Goal: Task Accomplishment & Management: Use online tool/utility

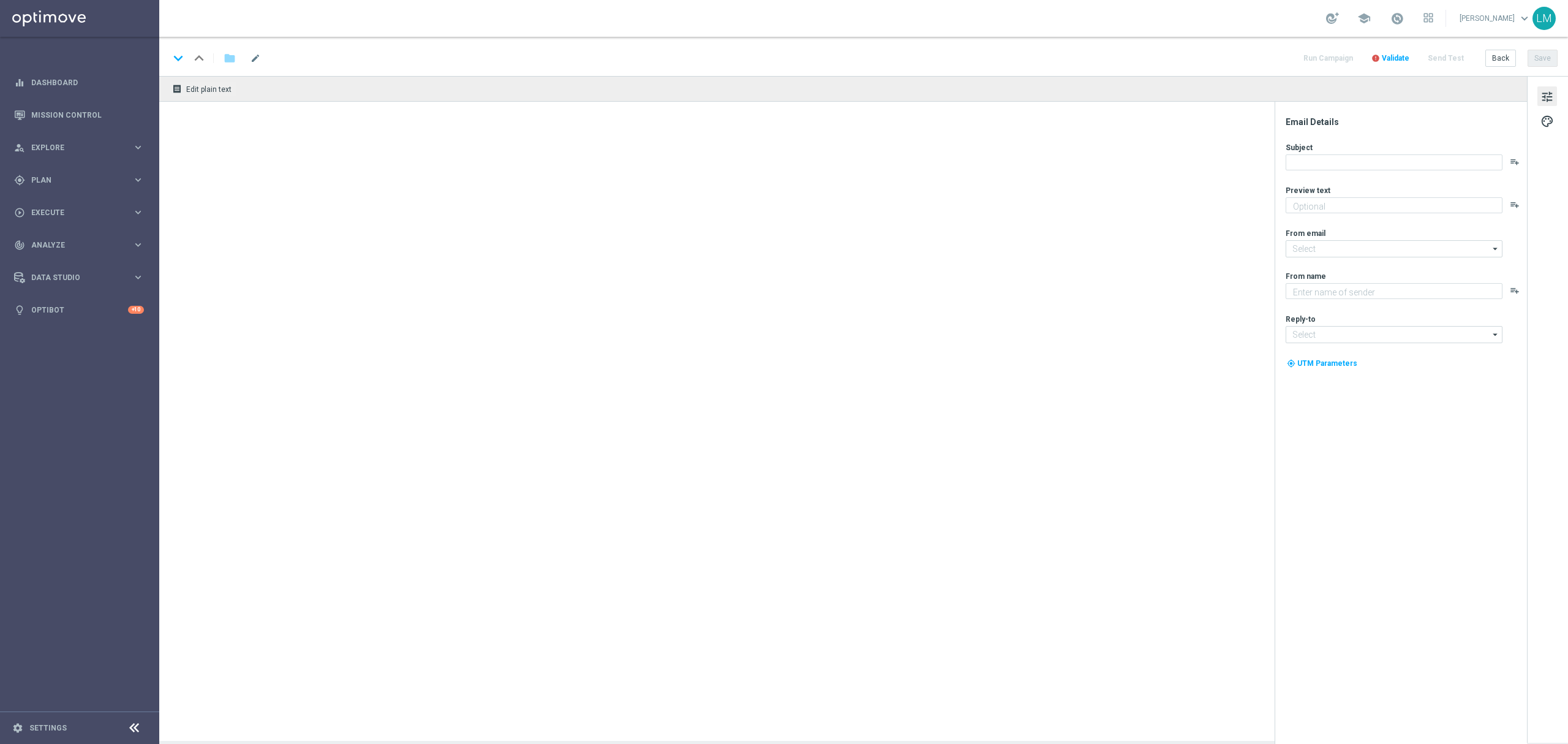
type textarea "There's only one way to find out what's inside!"
type textarea "Lottoland"
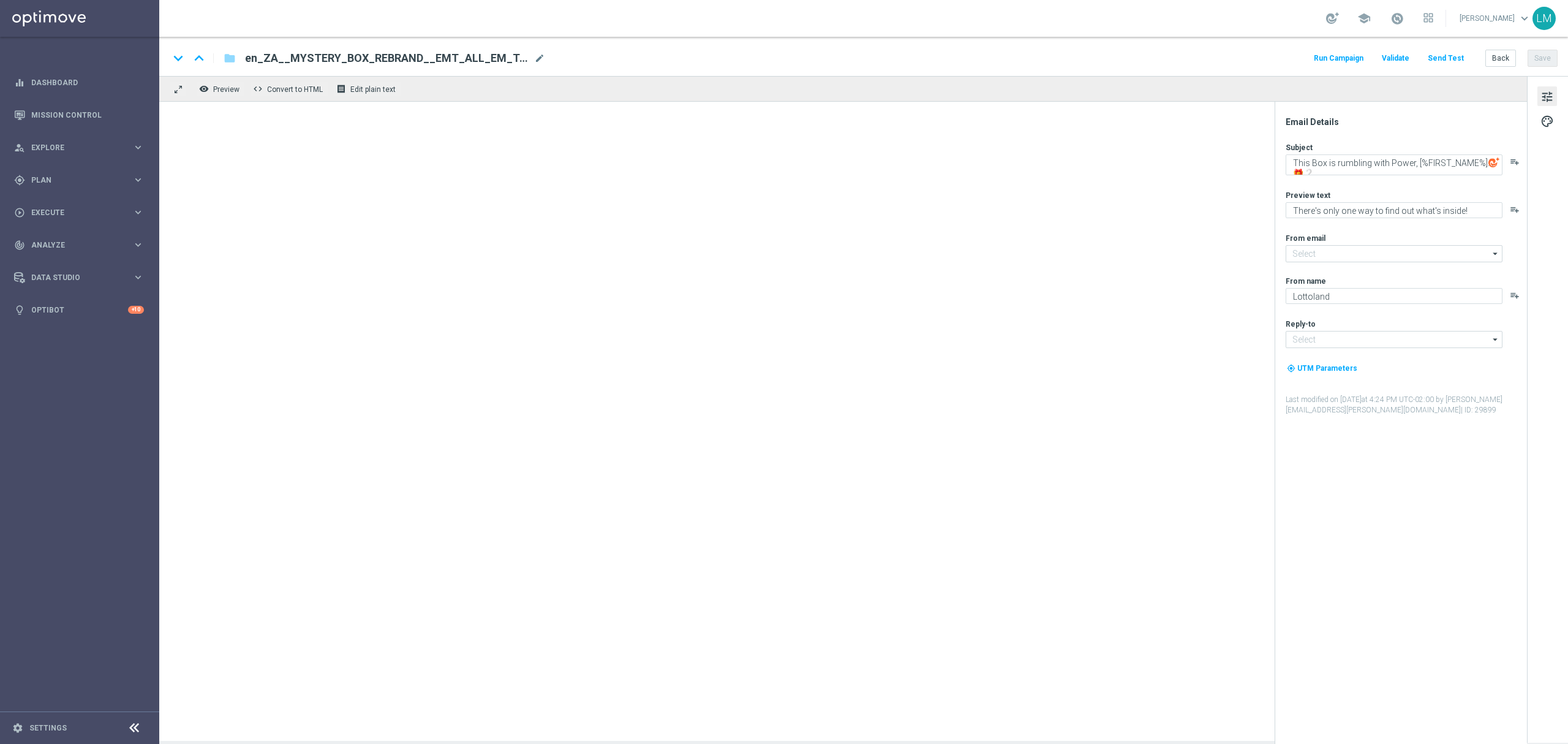
type input "[EMAIL_ADDRESS][DOMAIN_NAME]"
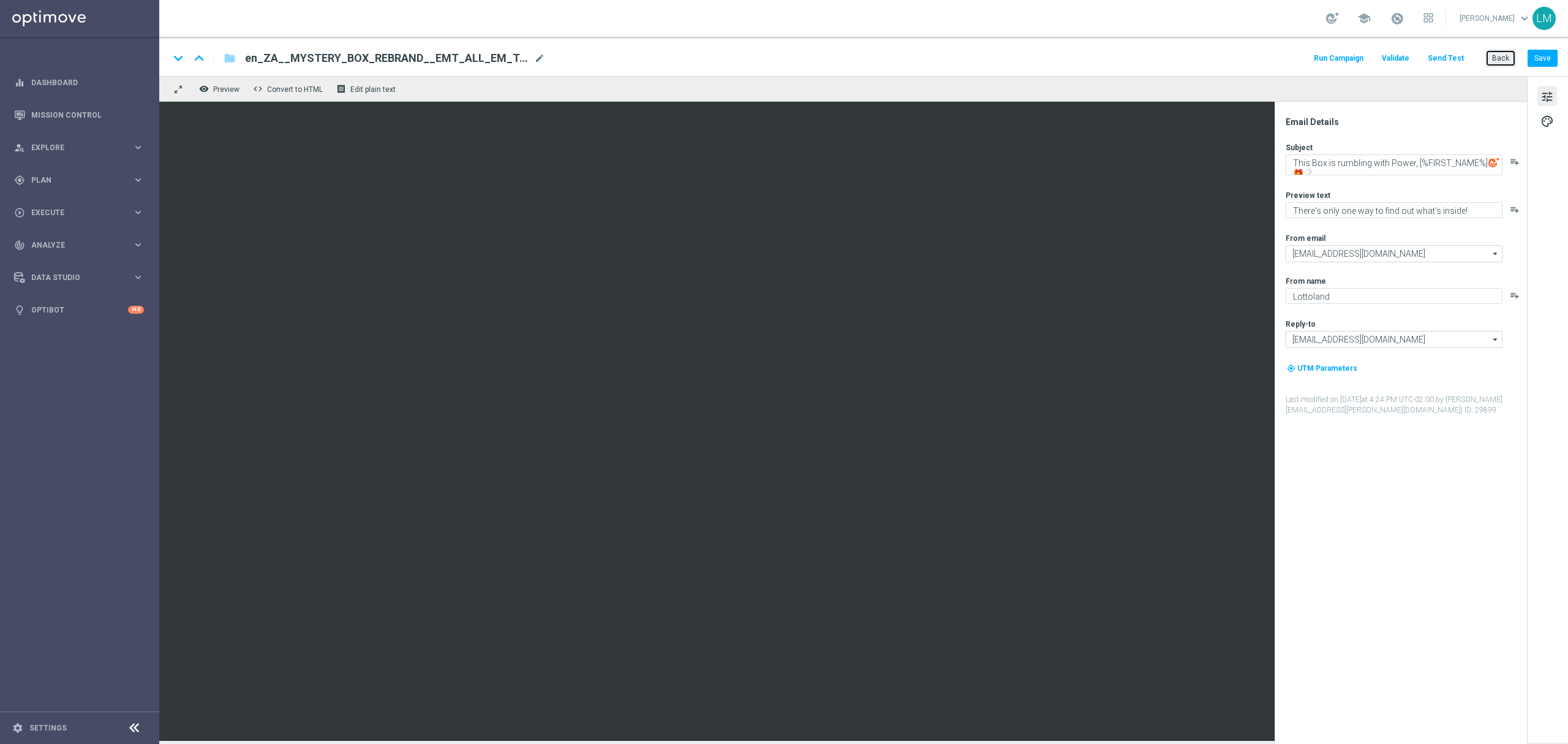
click at [1496, 50] on button "Back" at bounding box center [1500, 58] width 30 height 17
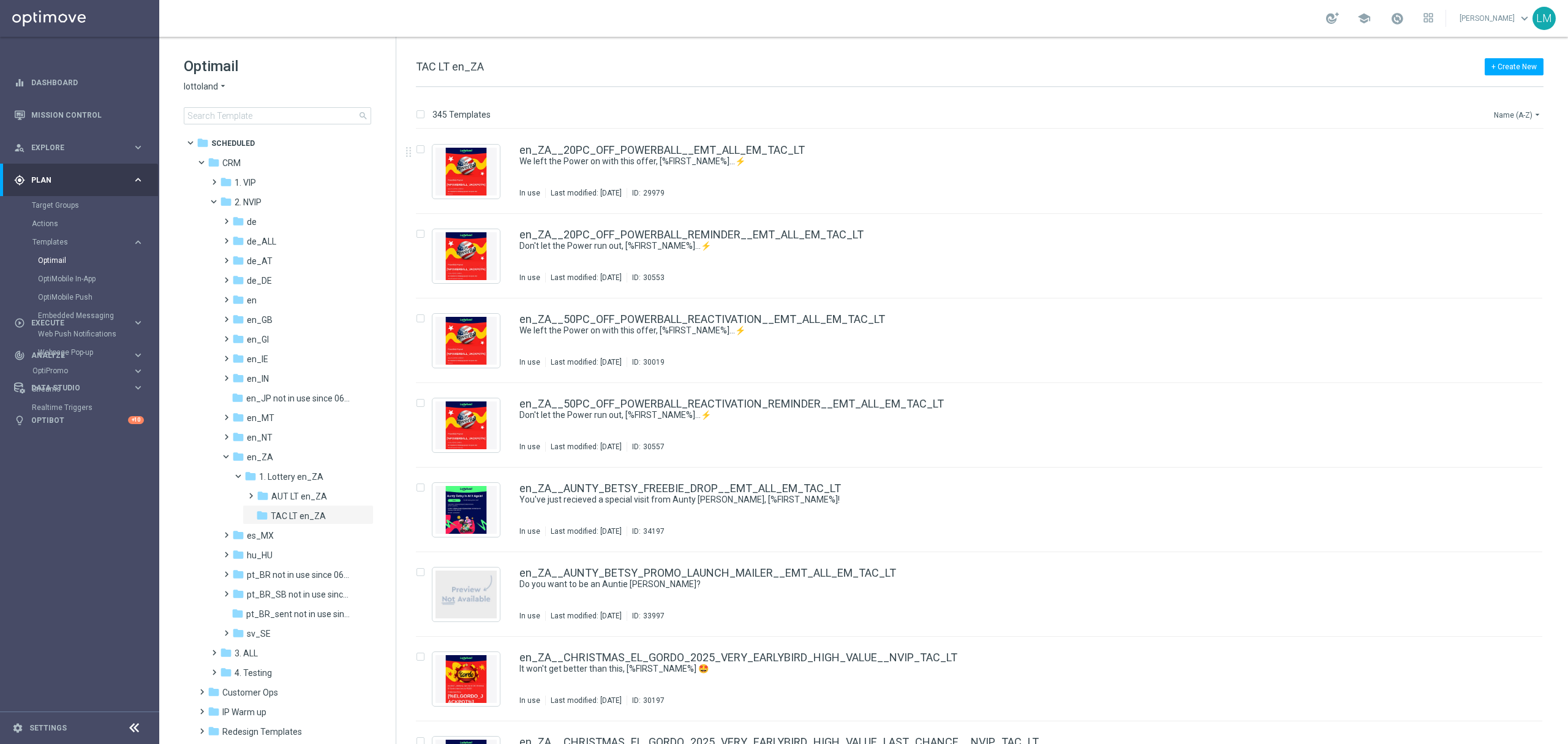
click at [1538, 113] on icon "arrow_drop_down" at bounding box center [1537, 114] width 10 height 10
click at [1490, 165] on span "Date Modified (Newest)" at bounding box center [1496, 170] width 82 height 9
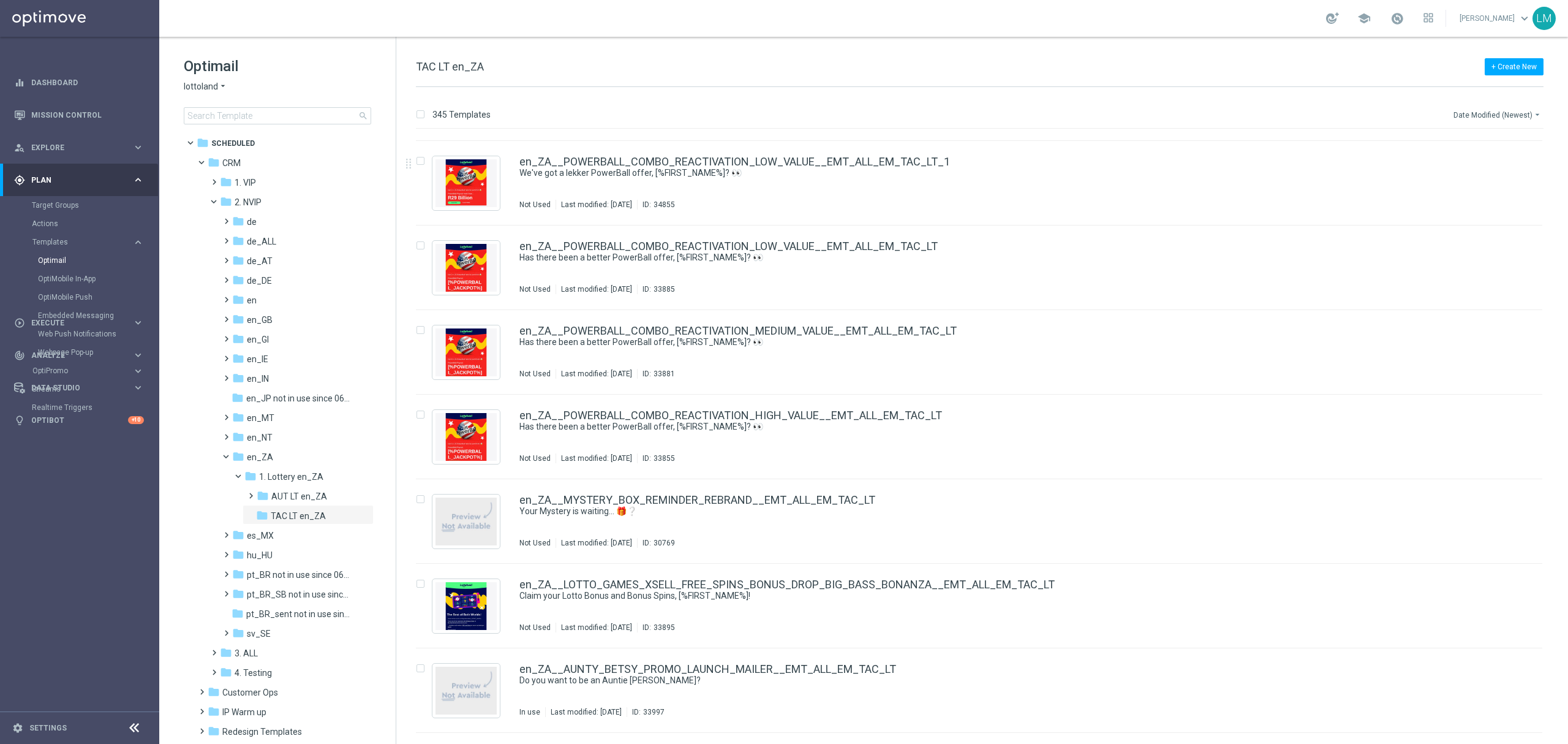
scroll to position [408, 0]
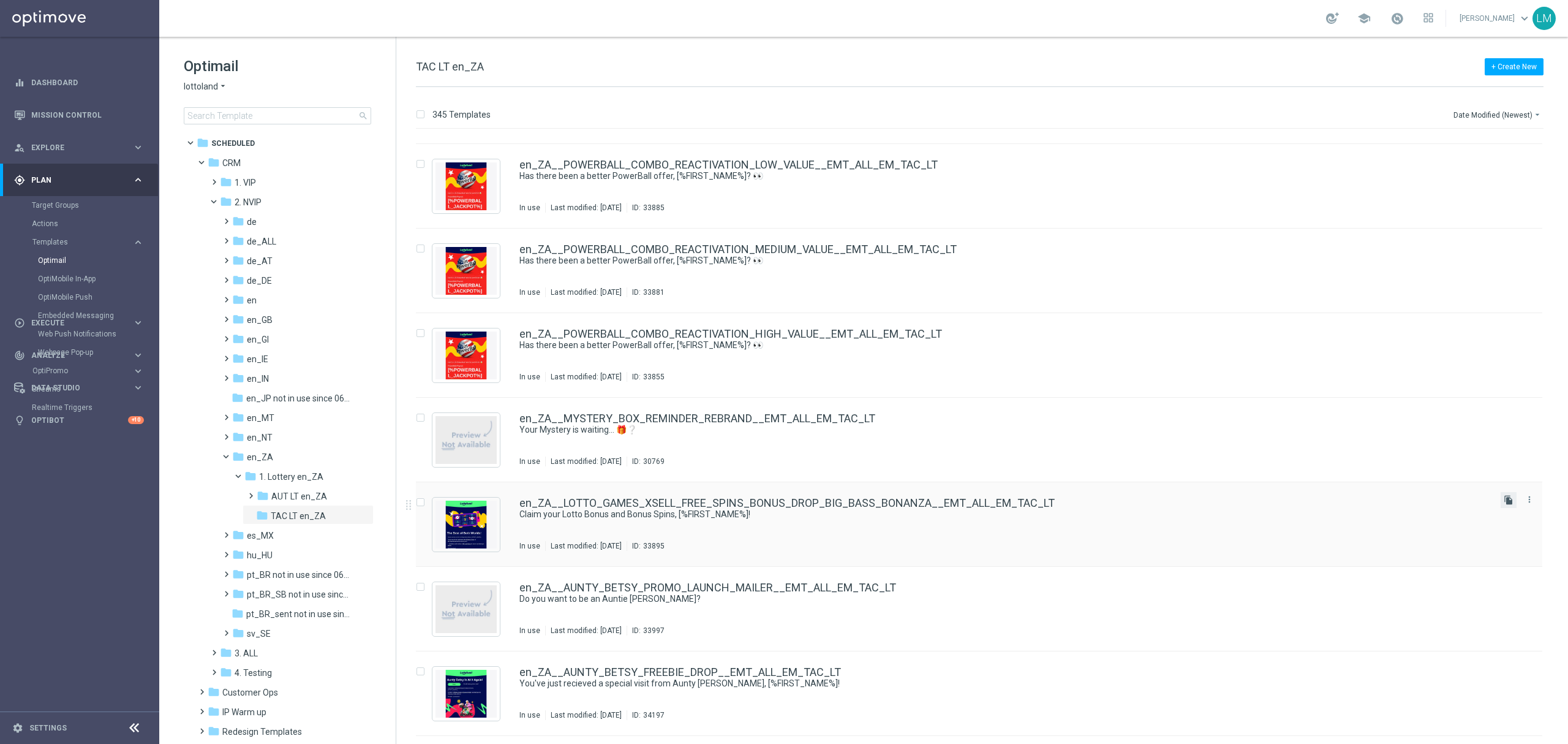
click at [1504, 501] on icon "file_copy" at bounding box center [1508, 499] width 10 height 10
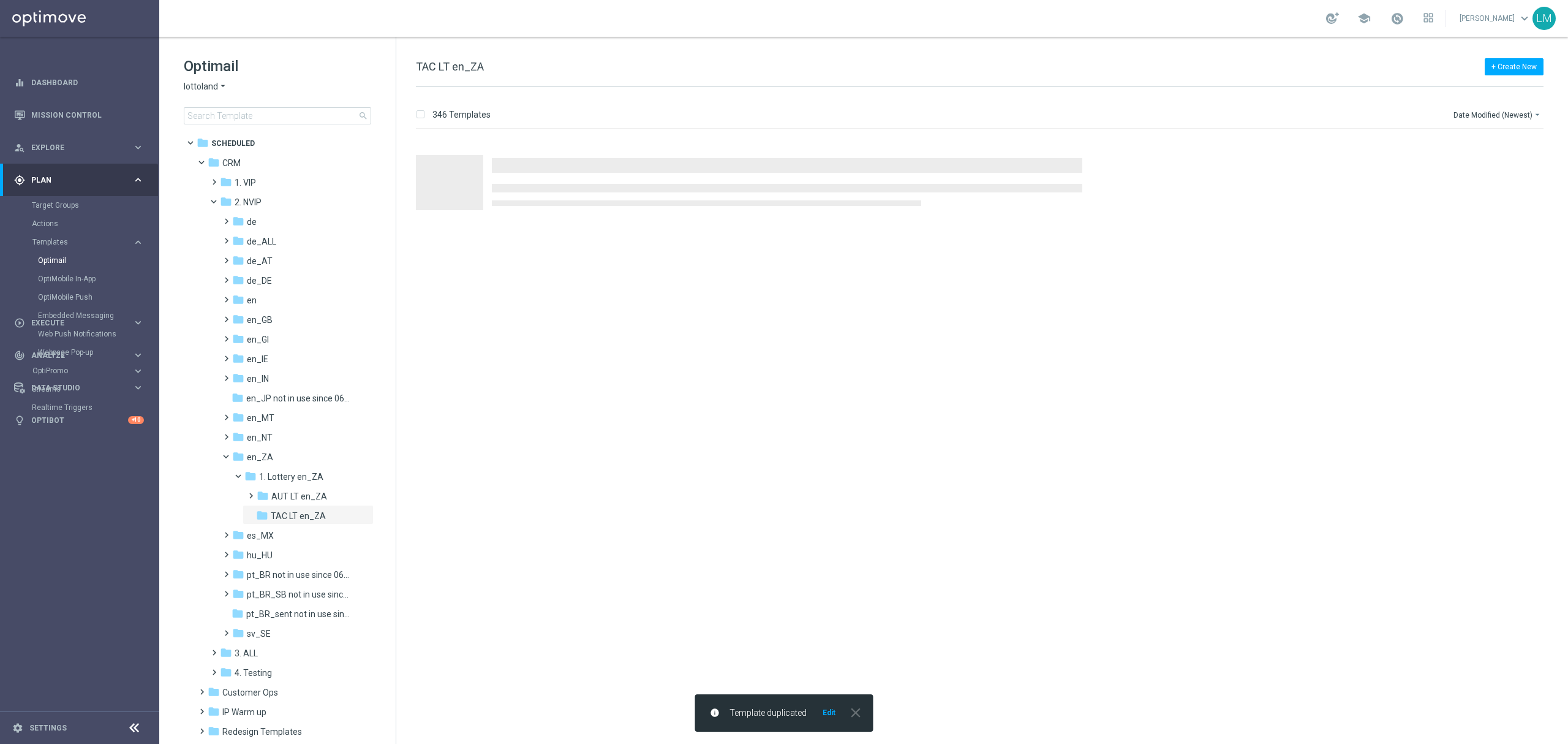
scroll to position [0, 0]
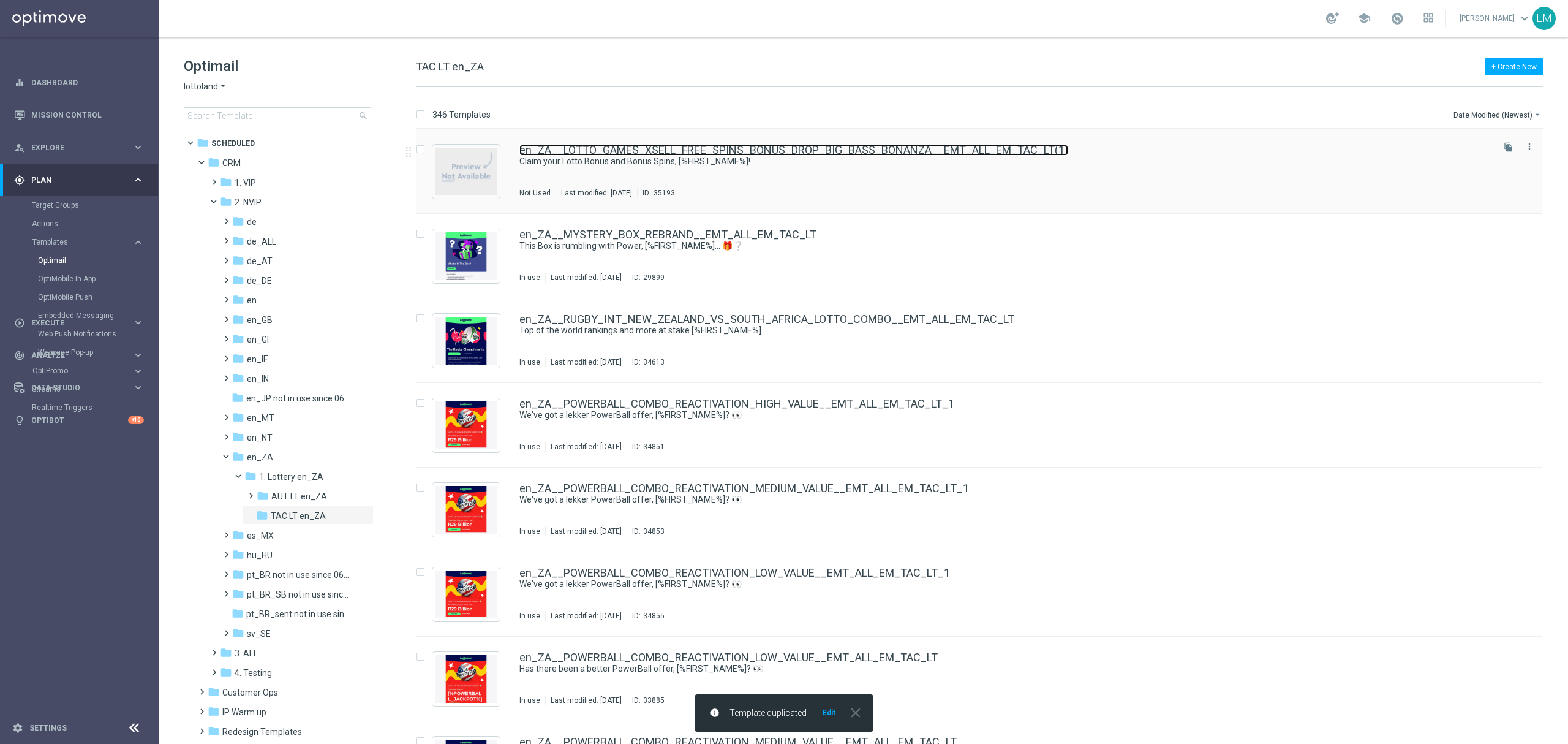
click at [670, 152] on link "en_ZA__LOTTO_GAMES_XSELL_FREE_SPINS_BONUS_DROP_BIG_BASS_BONANZA__EMT_ALL_EM_TAC…" at bounding box center [793, 150] width 549 height 11
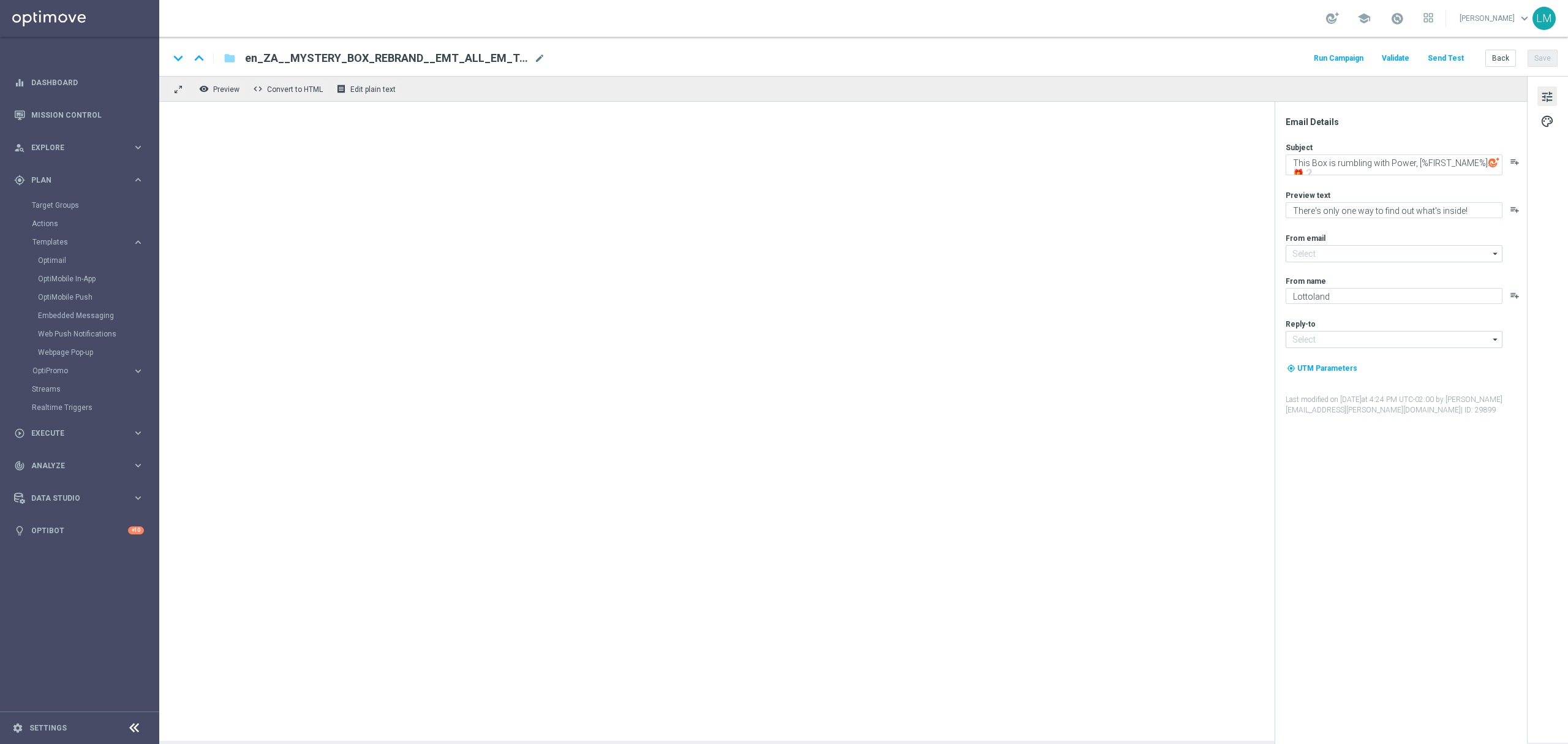
type textarea "Claim your Lotto Bonus and Bonus Spins, [%FIRST_NAME%]!"
type textarea "Games are here to stay!"
type input "[EMAIL_ADDRESS][DOMAIN_NAME]"
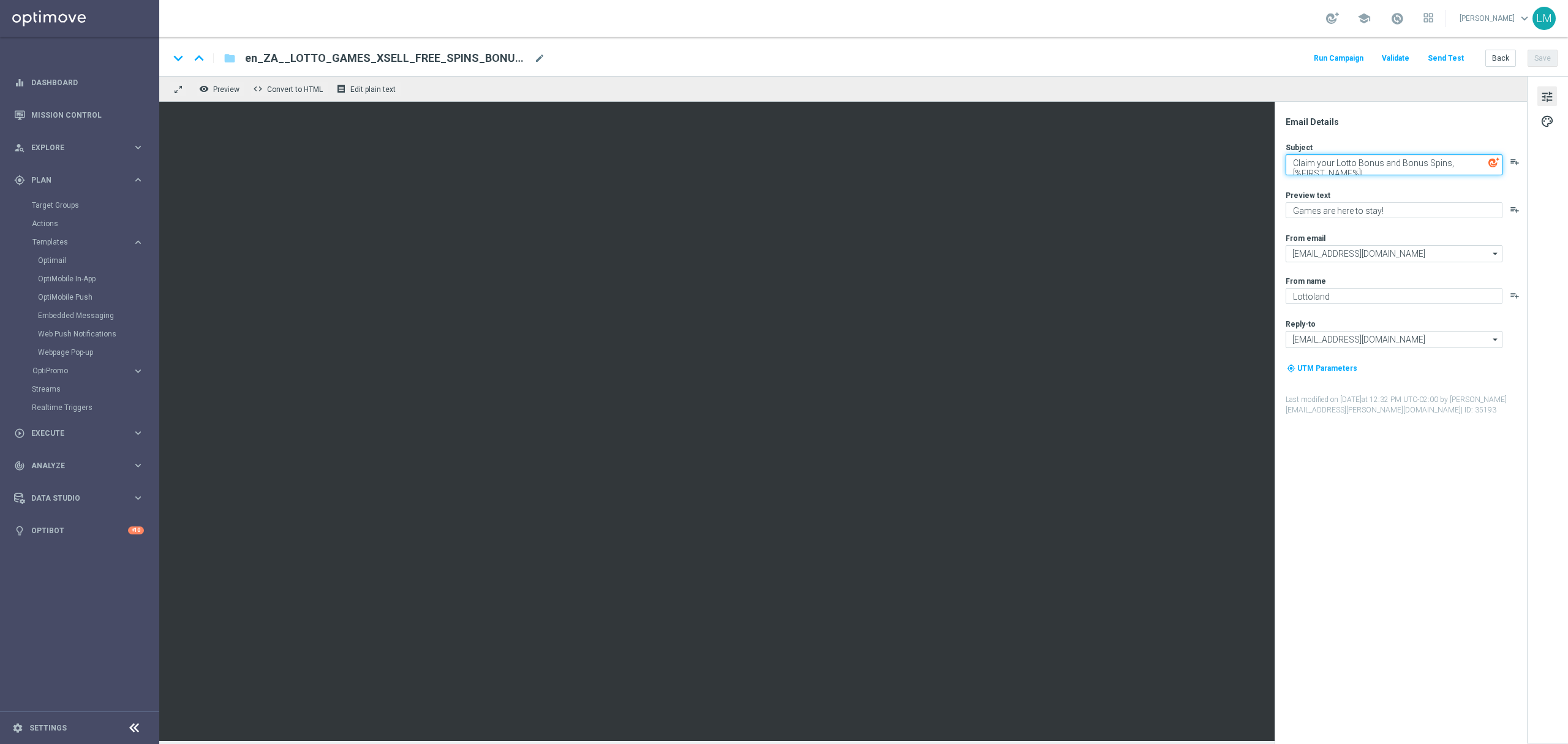
click at [1370, 160] on textarea "Claim your Lotto Bonus and Bonus Spins, [%FIRST_NAME%]!" at bounding box center [1393, 164] width 217 height 21
click at [1304, 160] on textarea "Claim your Lotto Bonus and Bonus Spins, [%FIRST_NAME%]!" at bounding box center [1393, 164] width 217 height 21
drag, startPoint x: 1311, startPoint y: 164, endPoint x: 1272, endPoint y: 170, distance: 39.5
click at [1279, 163] on div "Email Details Subject Claim your Lotto Bonus and Bonus Spins, [%FIRST_NAME%]! p…" at bounding box center [1400, 423] width 252 height 642
click at [1344, 159] on textarea "Don't forget: your Lotto Bonus and Bonus Spins, [%FIRST_NAME%]!" at bounding box center [1393, 164] width 217 height 21
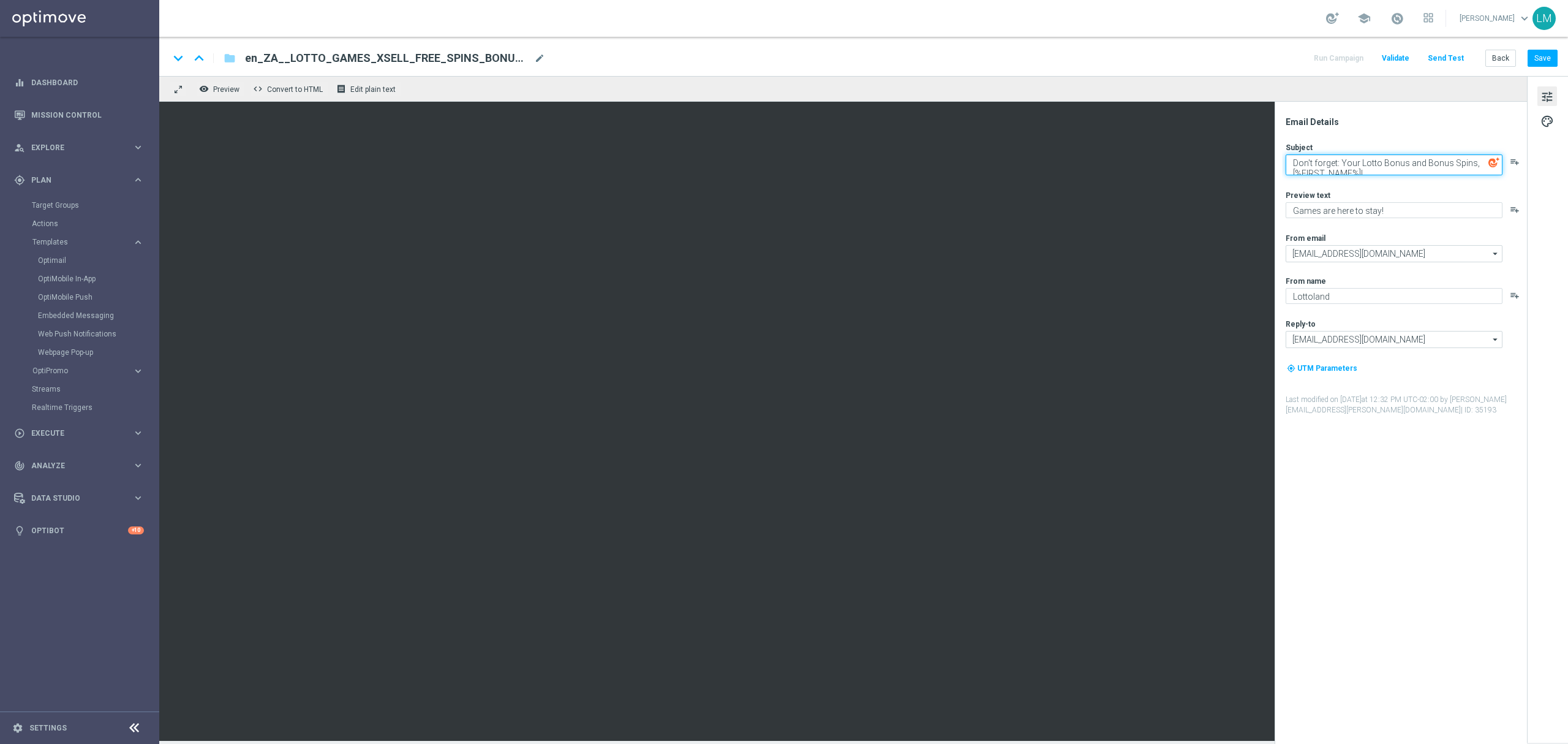
click at [1358, 160] on textarea "Don't forget: Your Lotto Bonus and Bonus Spins, [%FIRST_NAME%]!" at bounding box center [1393, 164] width 217 height 21
drag, startPoint x: 1428, startPoint y: 163, endPoint x: 1456, endPoint y: 167, distance: 28.3
click at [1456, 167] on textarea "Don't forget: You have a Lotto Bonus and Bonus Spins, [%FIRST_NAME%]!" at bounding box center [1393, 164] width 217 height 21
drag, startPoint x: 1451, startPoint y: 164, endPoint x: 1458, endPoint y: 164, distance: 7.0
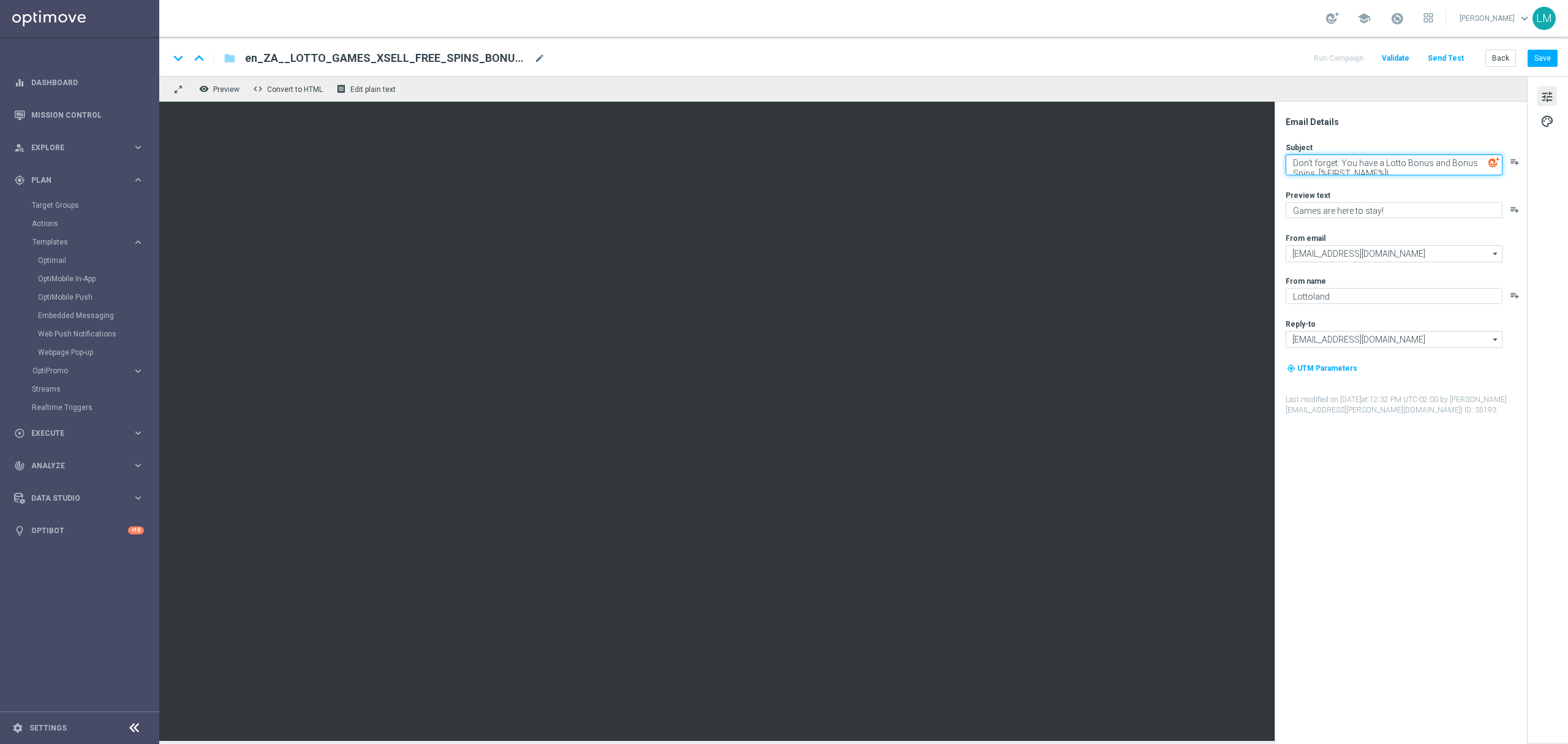
click at [1458, 164] on textarea "Don't forget: You have a Lotto Bonus and Bonus Spins, [%FIRST_NAME%]!" at bounding box center [1393, 164] width 217 height 21
drag, startPoint x: 1449, startPoint y: 165, endPoint x: 1518, endPoint y: 162, distance: 69.1
click at [1518, 162] on div "Don't forget: You have a Lotto Bonus and Bonus Spins, [%FIRST_NAME%]! playlist_…" at bounding box center [1405, 164] width 240 height 21
click at [1379, 164] on textarea "Don't forget: You have a Lotto Bonus and [%FIRST_NAME%]!" at bounding box center [1393, 164] width 217 height 21
click at [1378, 164] on textarea "Don't forget: You have a Lotto Bonus and [%FIRST_NAME%]!" at bounding box center [1393, 164] width 217 height 21
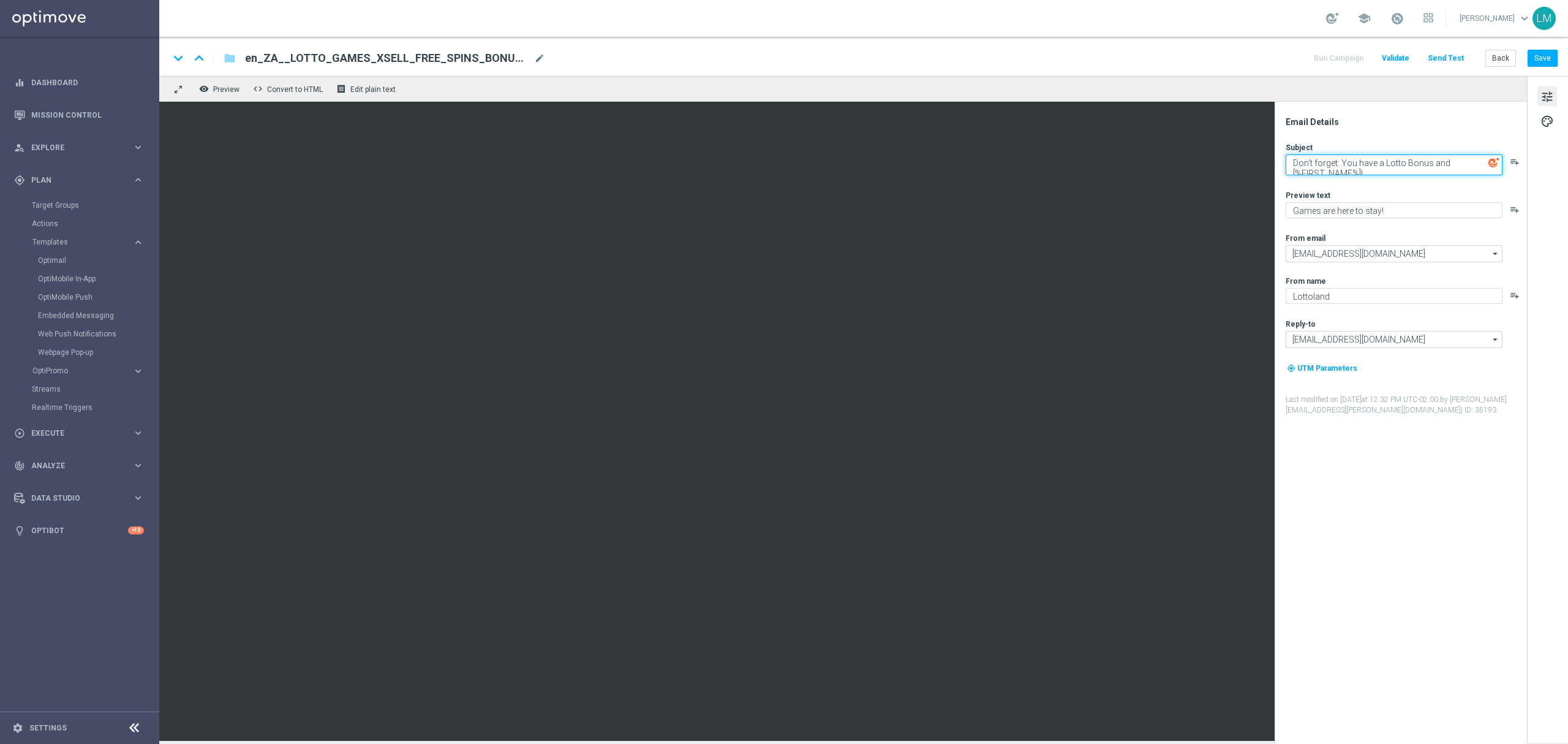
paste textarea "Bonus Spins,"
click at [1431, 165] on textarea "Don't forget: You have Bonus Spins, a Lotto Bonus and [%FIRST_NAME%]!" at bounding box center [1393, 164] width 217 height 21
drag, startPoint x: 1460, startPoint y: 164, endPoint x: 1524, endPoint y: 163, distance: 64.0
click at [1524, 163] on div "Don't forget: You have Bonus Spins and a Lotto Bonus and [%FIRST_NAME%]! playli…" at bounding box center [1405, 164] width 240 height 21
click at [1434, 169] on textarea "Don't forget: You have Bonus Spins and a Lotto Bonus and [%FIRST_NAME%]!" at bounding box center [1393, 164] width 217 height 21
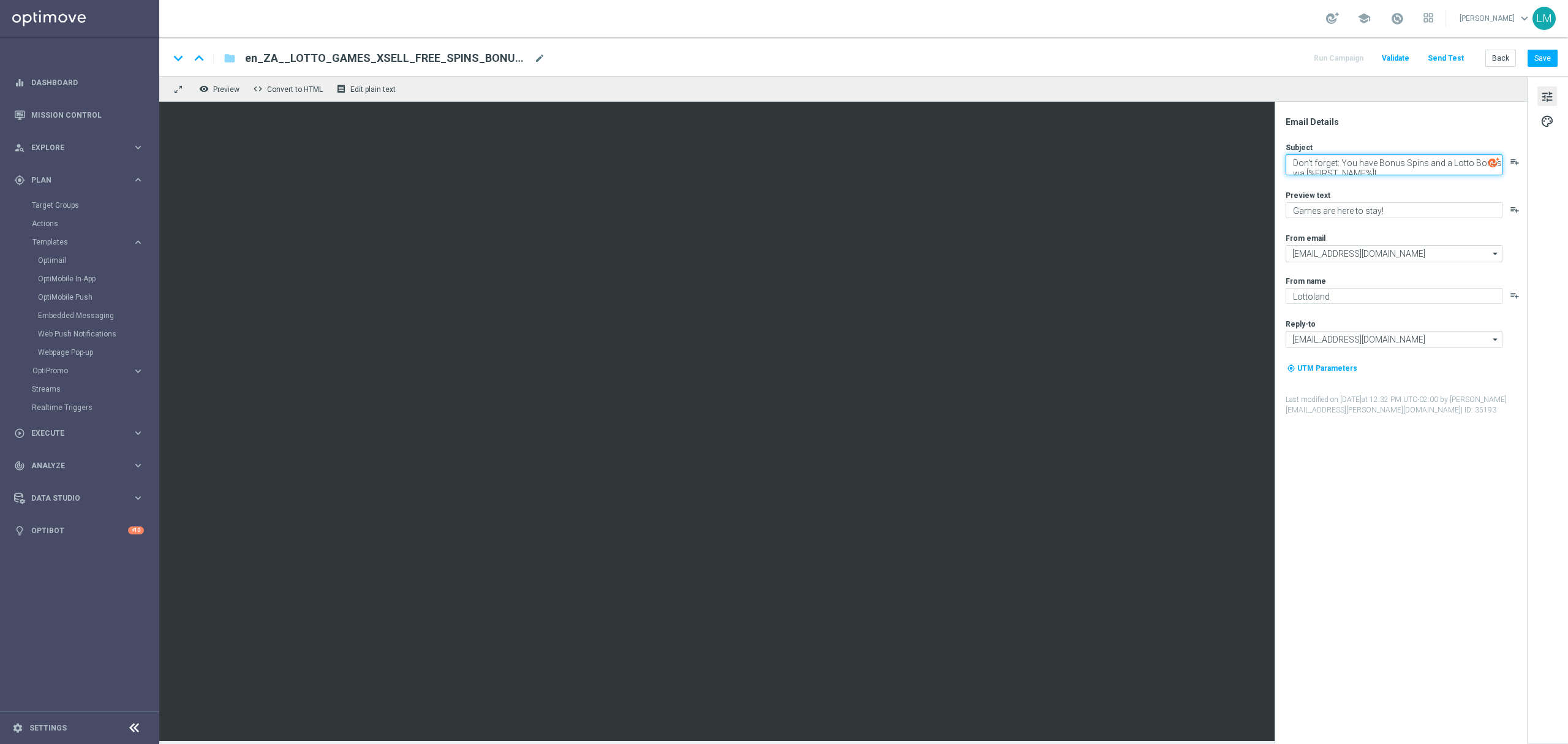
scroll to position [5, 0]
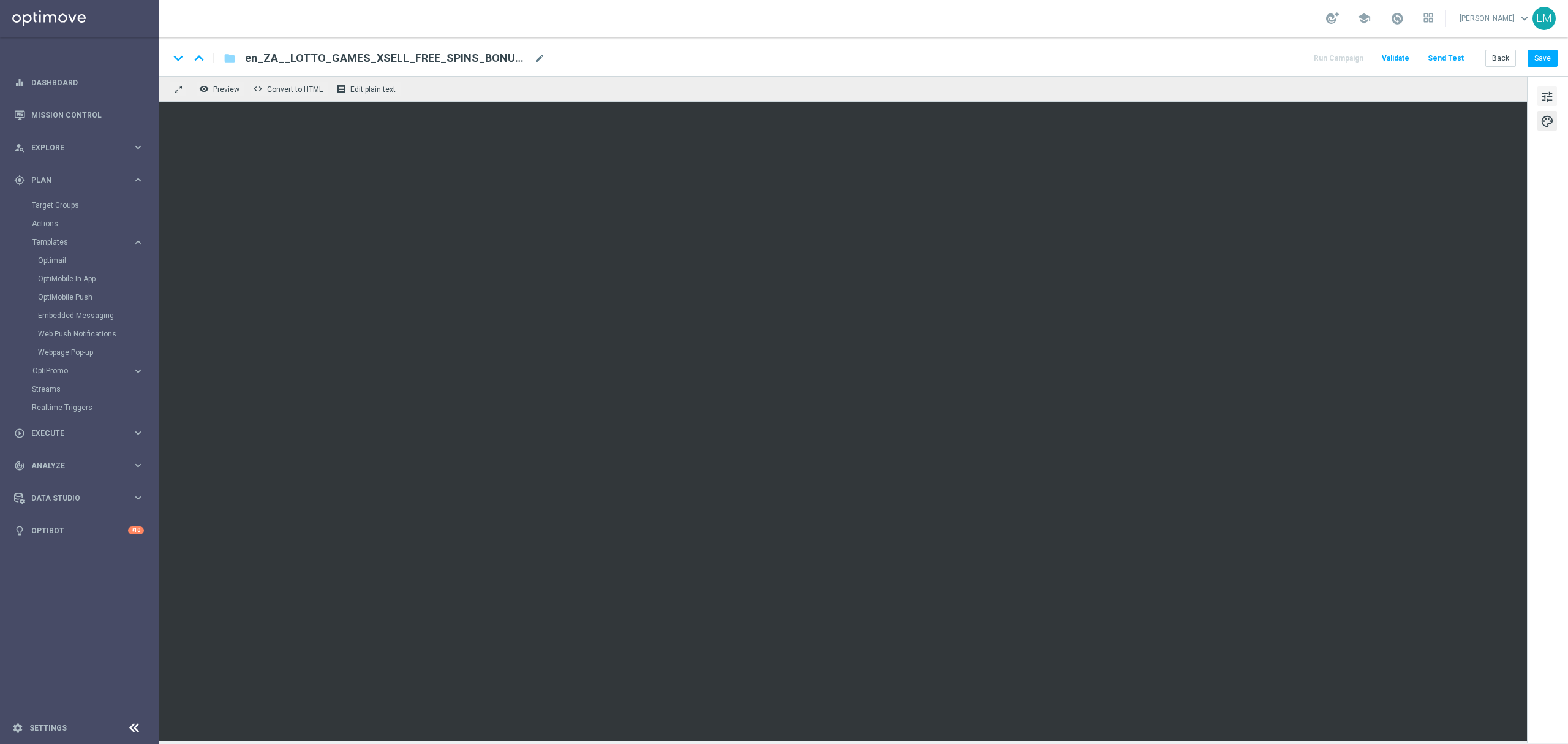
click at [1547, 87] on button "tune" at bounding box center [1547, 96] width 20 height 20
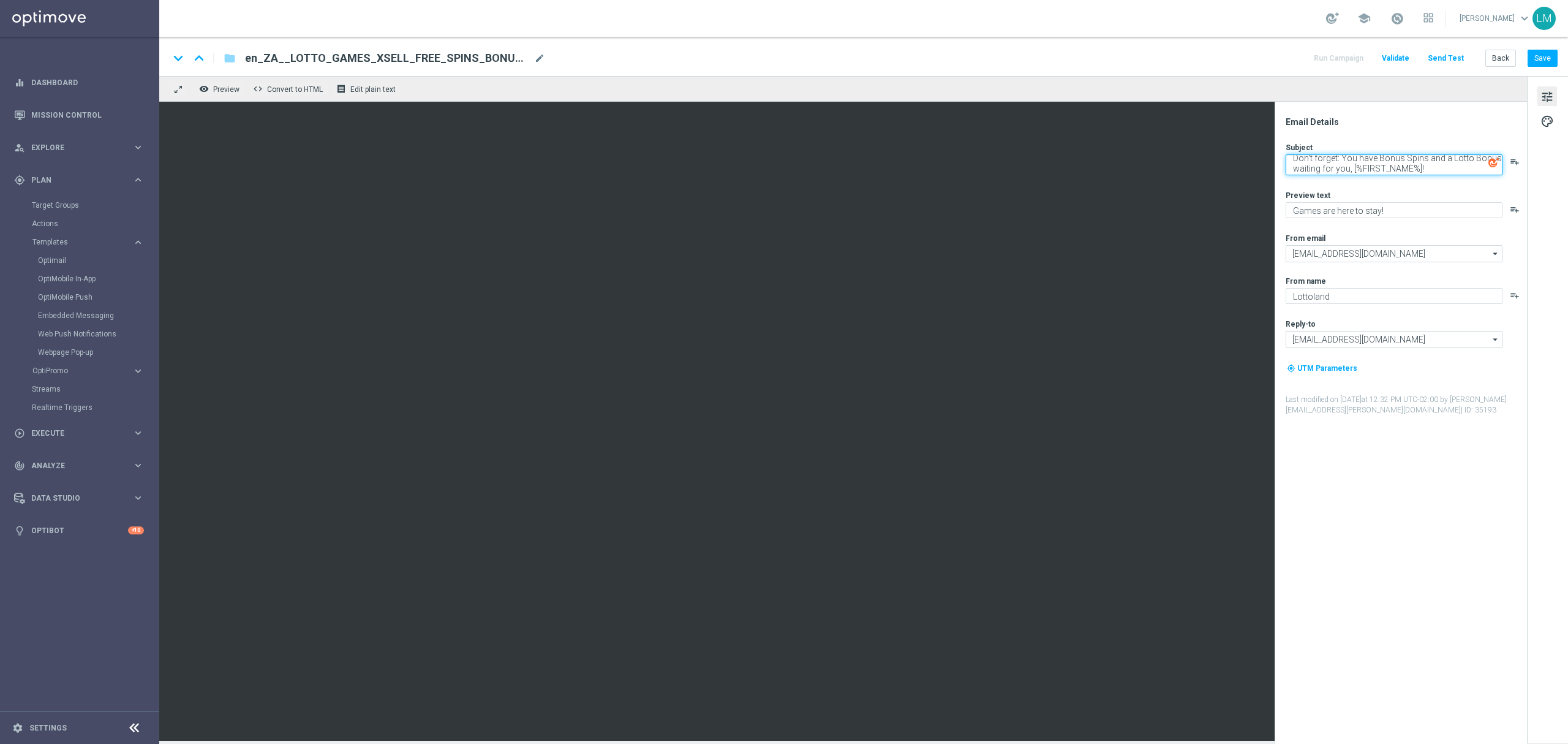
click at [1430, 165] on textarea "Don't forget: You have Bonus Spins and a Lotto Bonus waiting for you, [%FIRST_N…" at bounding box center [1393, 164] width 217 height 21
paste textarea "🚨"
type textarea "Don't forget: You have Bonus Spins and a Lotto Bonus waiting for you, [%FIRST_N…"
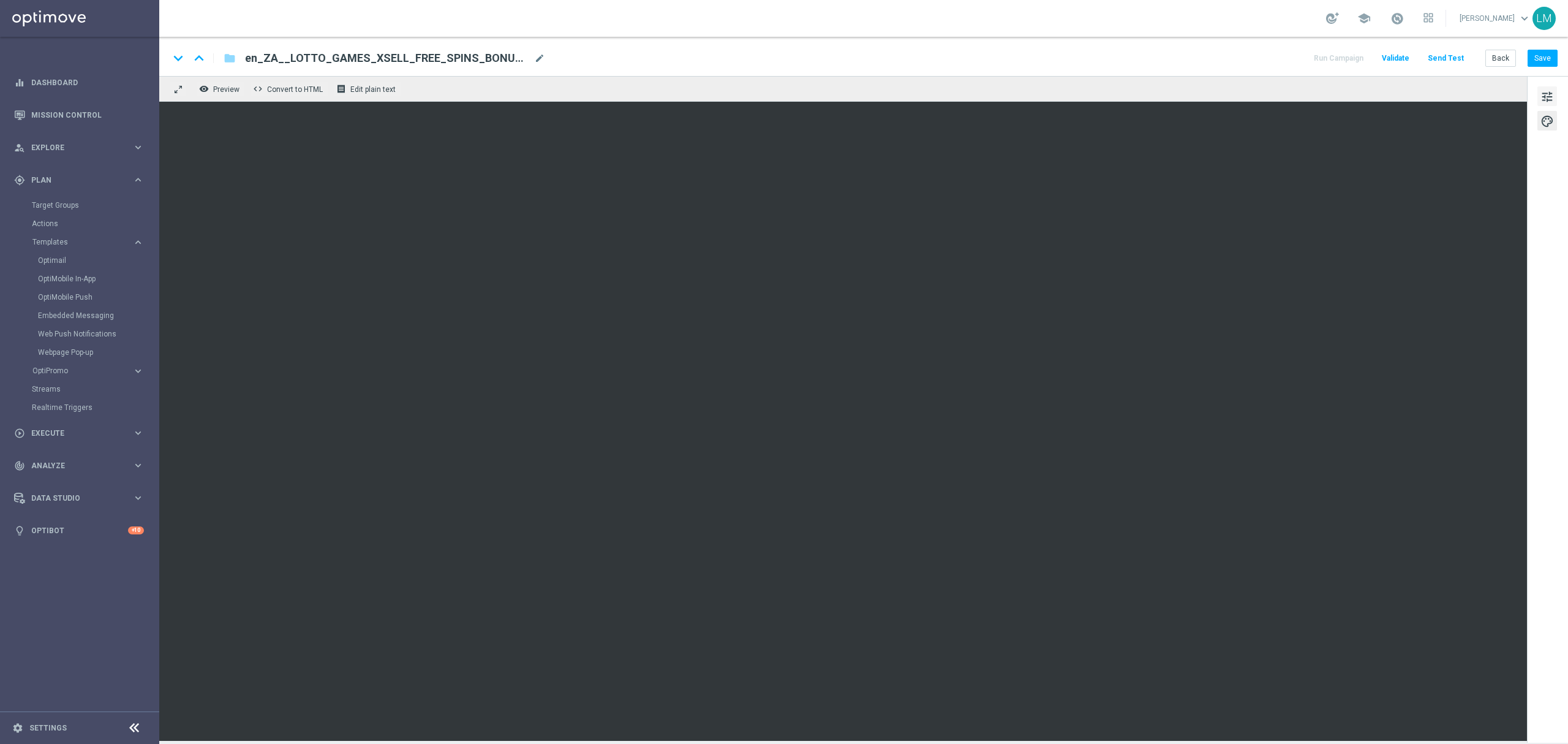
click at [1540, 91] on span "tune" at bounding box center [1546, 97] width 13 height 16
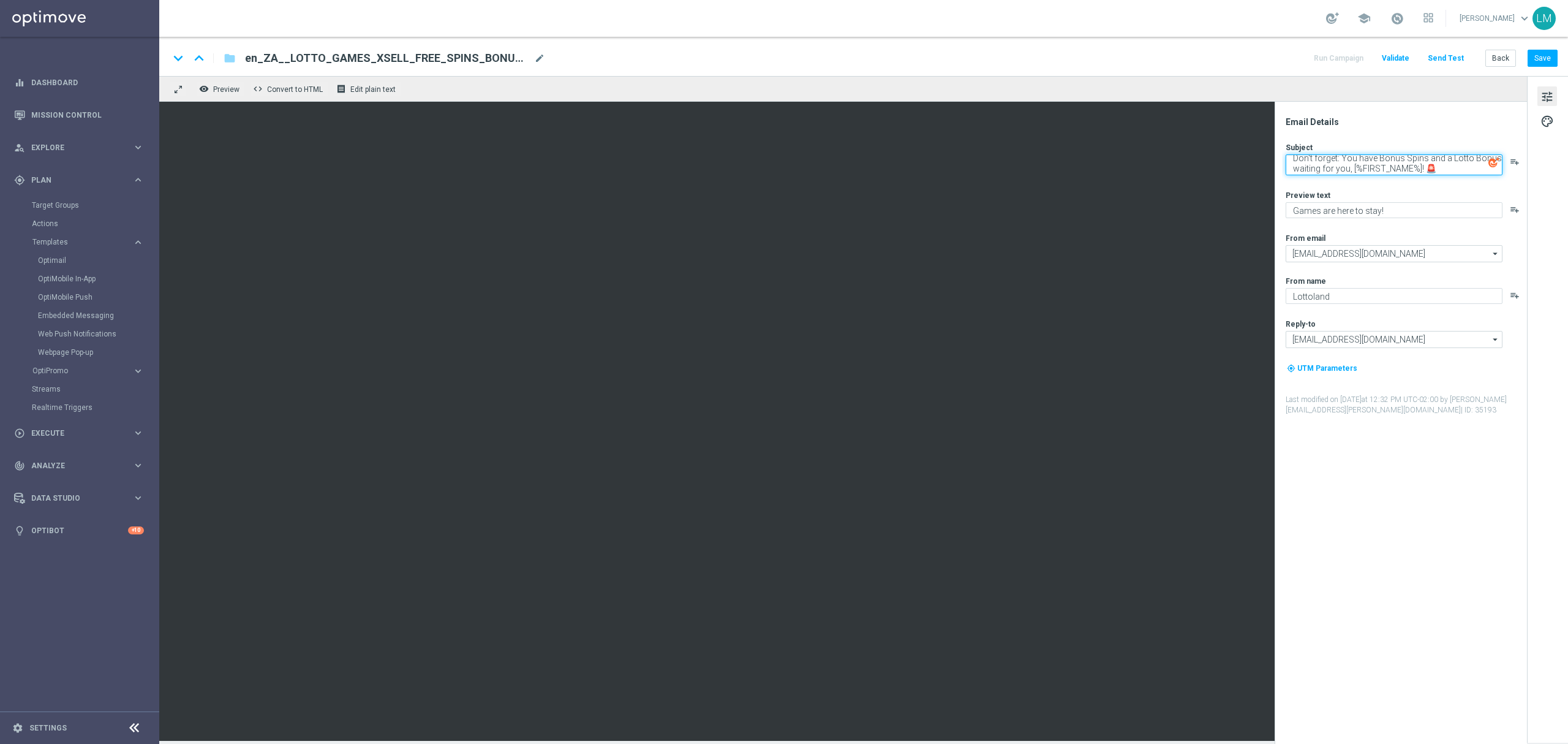
click at [1416, 171] on textarea "Don't forget: You have Bonus Spins and a Lotto Bonus waiting for you, [%FIRST_N…" at bounding box center [1393, 164] width 217 height 21
click at [535, 60] on span "mode_edit" at bounding box center [539, 58] width 11 height 11
paste input "REMINDER__EMT_ALL_EM_TAC_LT"
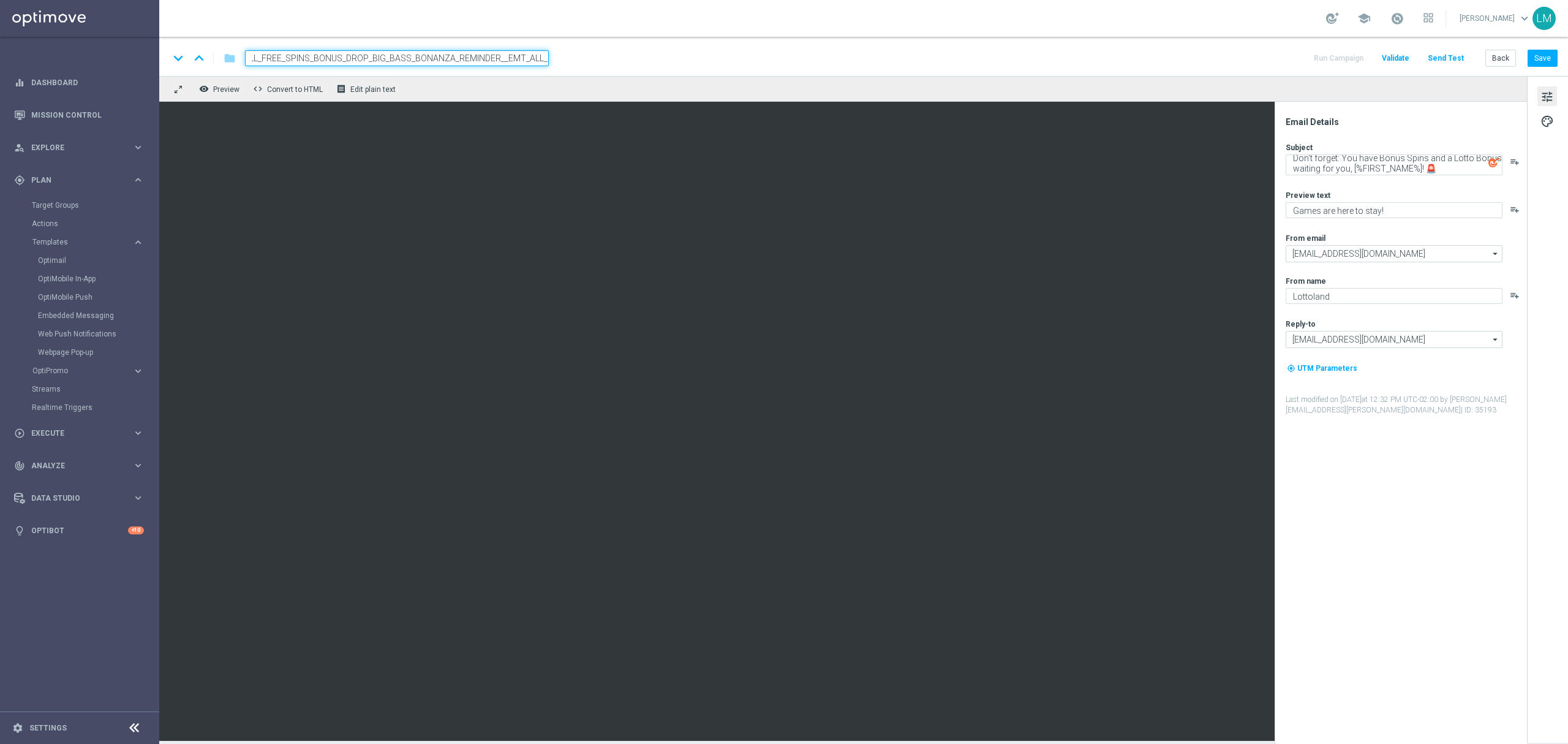
scroll to position [0, 150]
click at [501, 57] on input "en_ZA__LOTTO_GAMES_XSELL_FREE_SPINS_BONUS_DROP_BIG_BASS_BONANZA_REMINDER__EMT_A…" at bounding box center [397, 58] width 304 height 16
type input "en_ZA__LOTTO_GAMES_XSELL_FREE_SPINS_BONUS_DROP_BIG_BASS_BONANZA_REMINDER__EMT_A…"
click at [494, 82] on div "remove_red_eye Preview code Convert to HTML receipt Edit plain text" at bounding box center [843, 89] width 1367 height 26
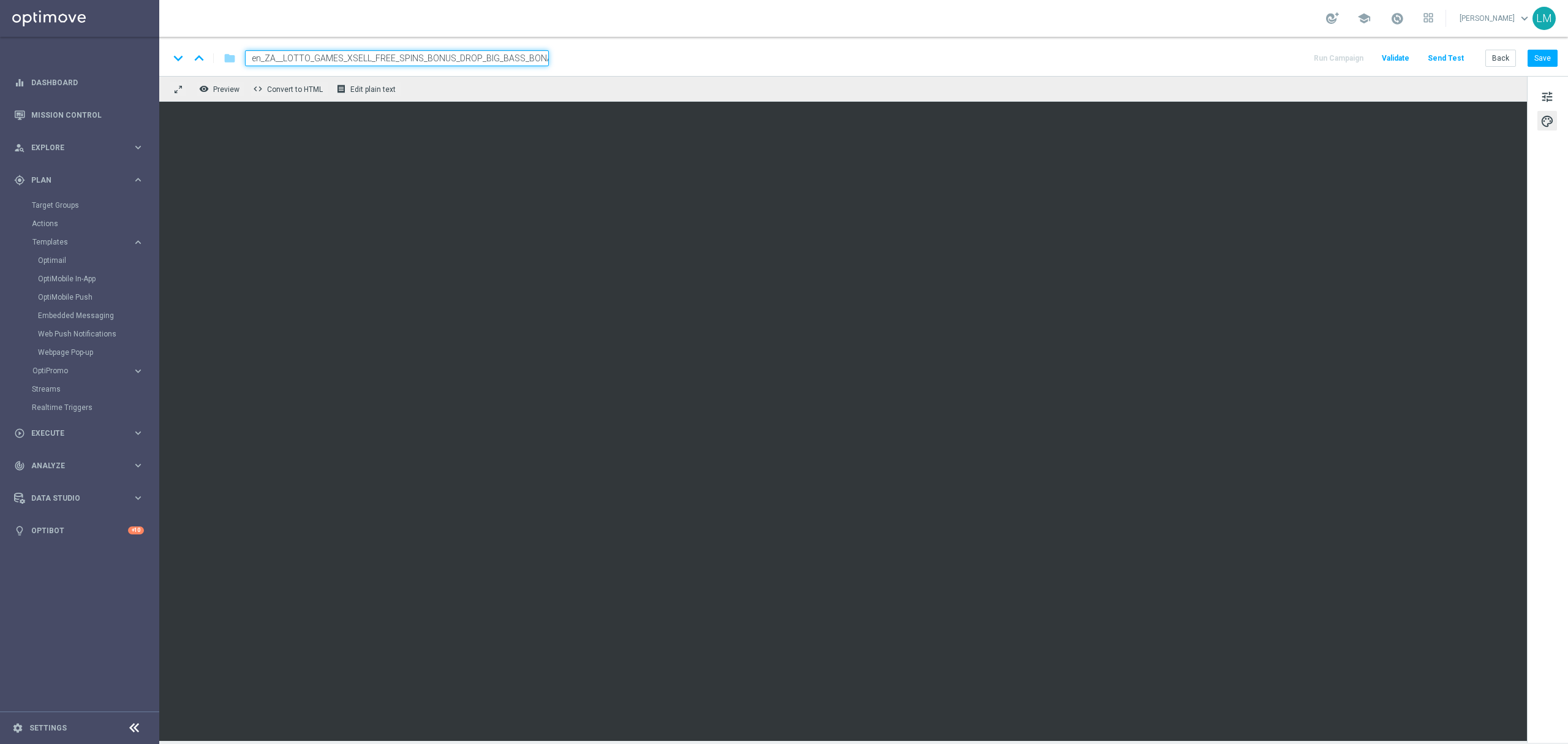
click at [484, 86] on div "remove_red_eye Preview code Convert to HTML receipt Edit plain text" at bounding box center [843, 89] width 1367 height 26
click at [488, 63] on input "en_ZA__LOTTO_GAMES_XSELL_FREE_SPINS_BONUS_DROP_BIG_BASS_BONANZA_REMINDER__EMT_A…" at bounding box center [397, 58] width 304 height 16
click at [490, 81] on div "remove_red_eye Preview code Convert to HTML receipt Edit plain text" at bounding box center [843, 89] width 1367 height 26
click at [1531, 57] on button "Save" at bounding box center [1542, 58] width 30 height 17
click at [1436, 64] on button "Send Test" at bounding box center [1445, 58] width 40 height 17
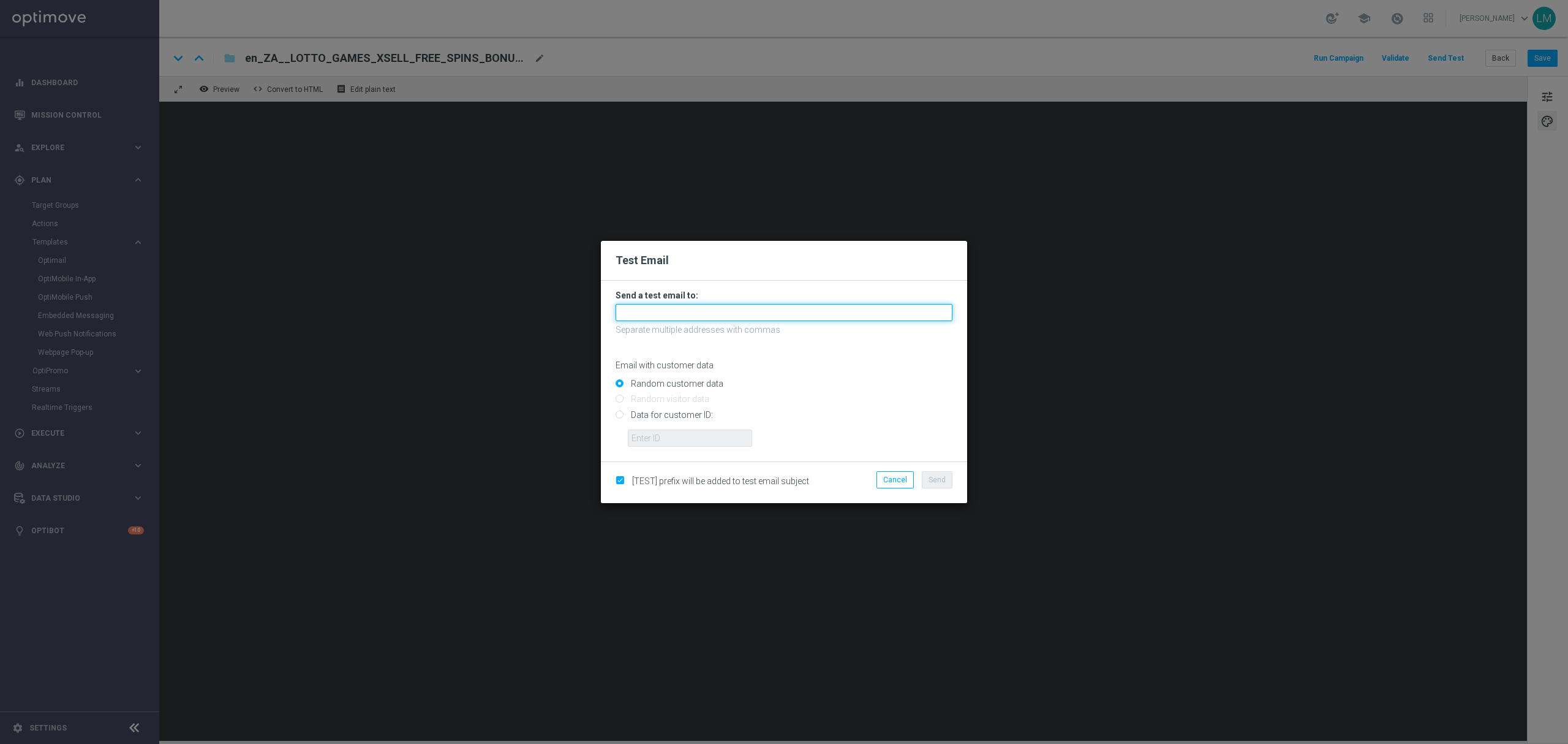
click at [716, 314] on input "text" at bounding box center [784, 312] width 337 height 17
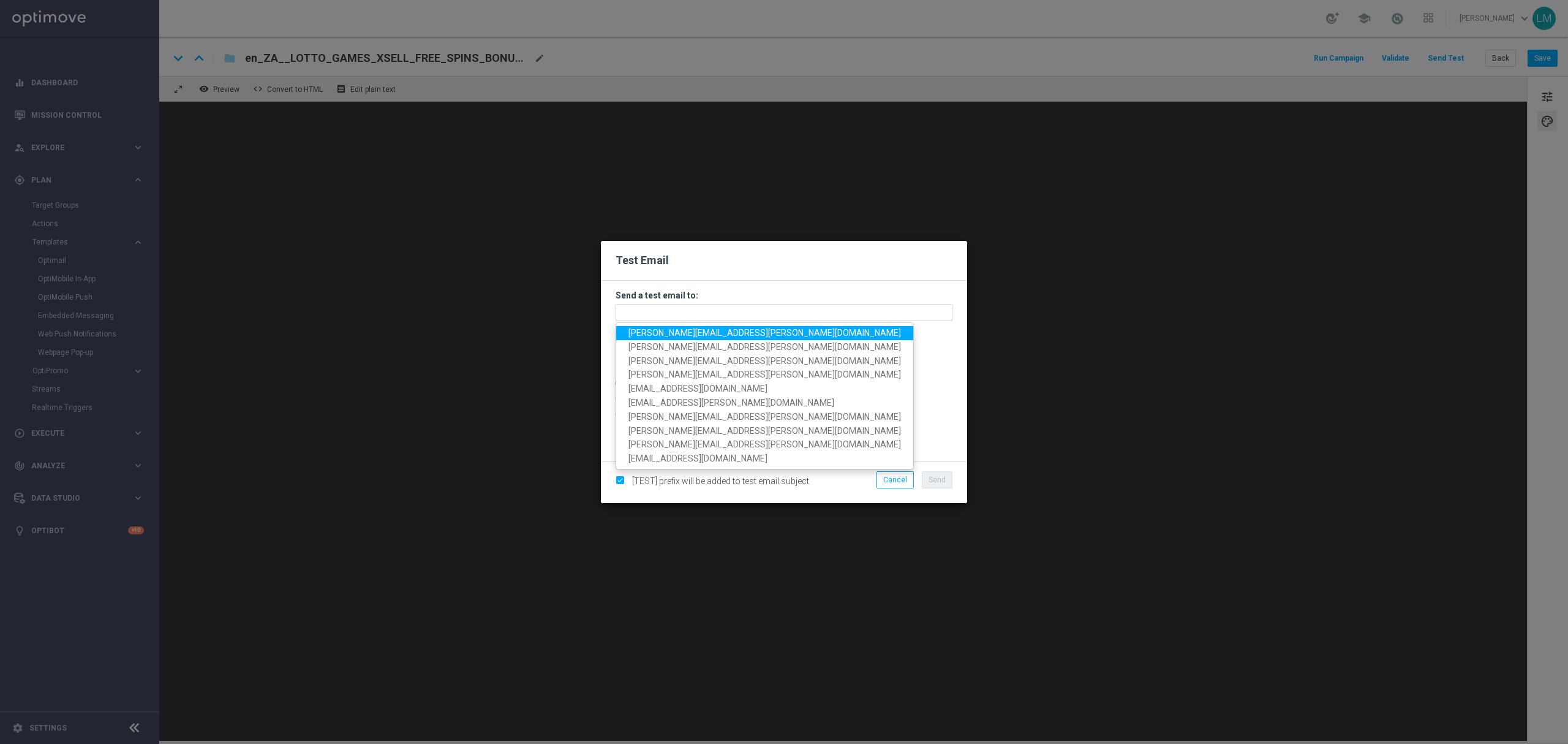
click at [696, 337] on span "leslie.martinez@lottoland.com" at bounding box center [764, 332] width 272 height 10
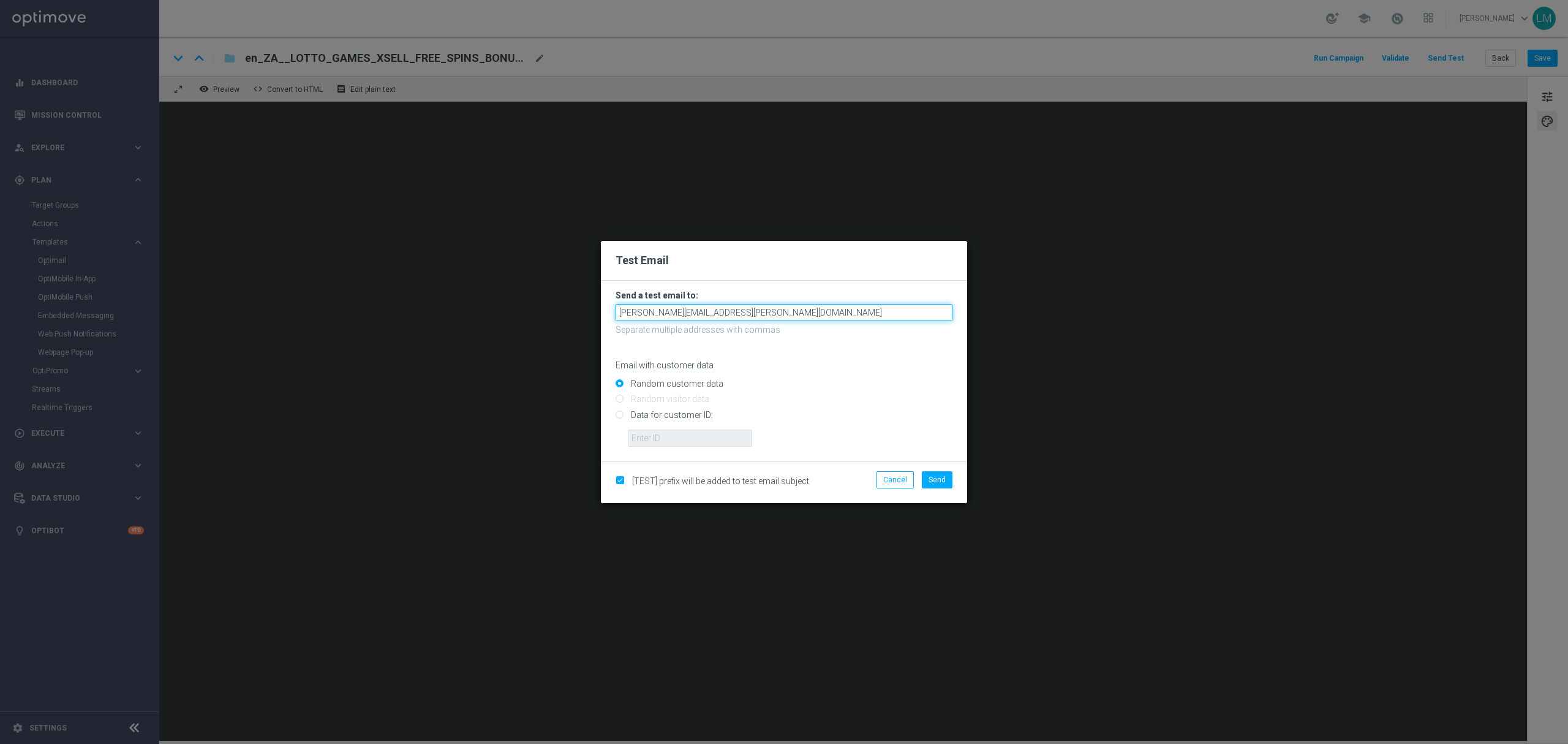
click at [769, 305] on input "leslie.martinez@lottoland.com" at bounding box center [784, 312] width 337 height 17
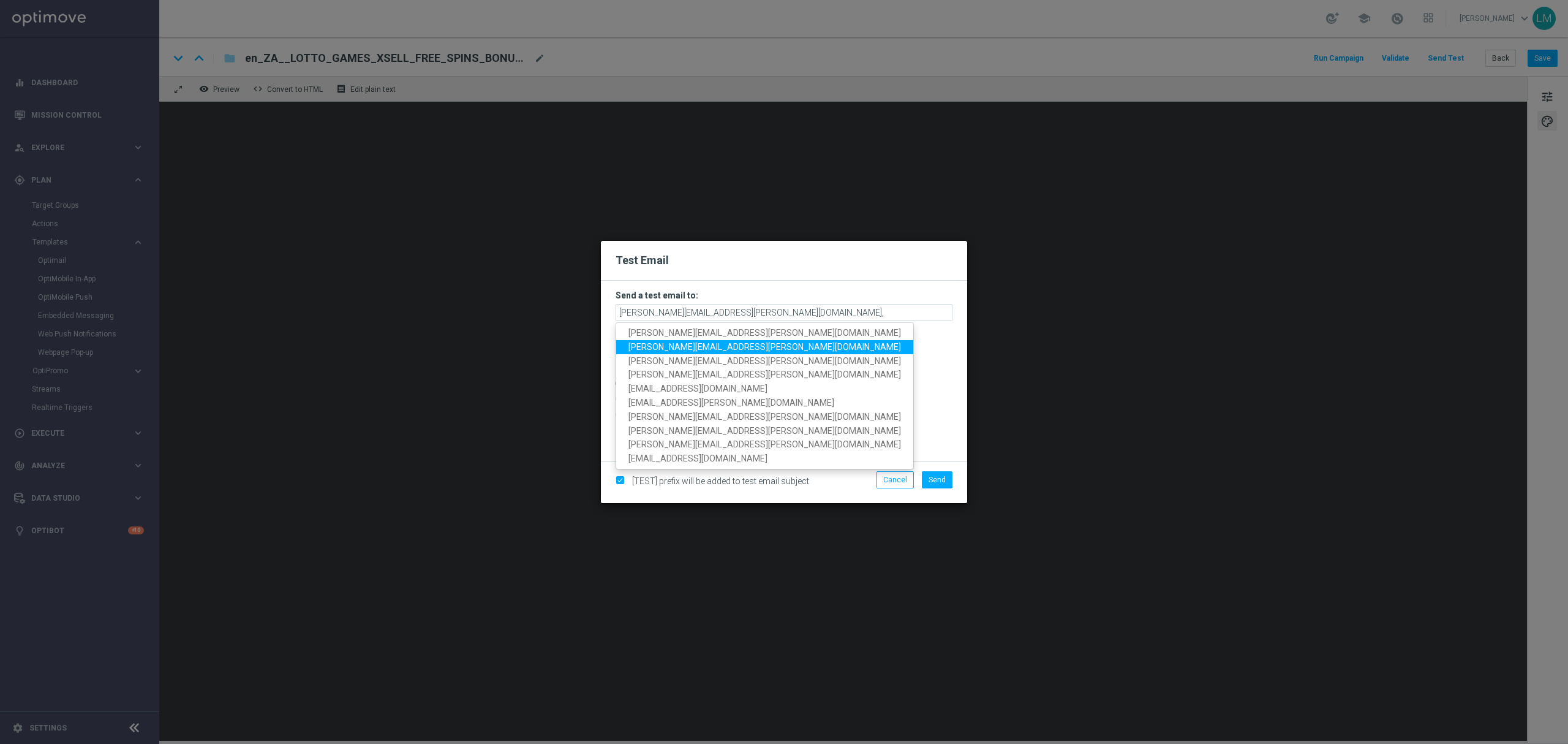
click at [664, 344] on span "millie.purcell@lottoland.com" at bounding box center [764, 346] width 272 height 10
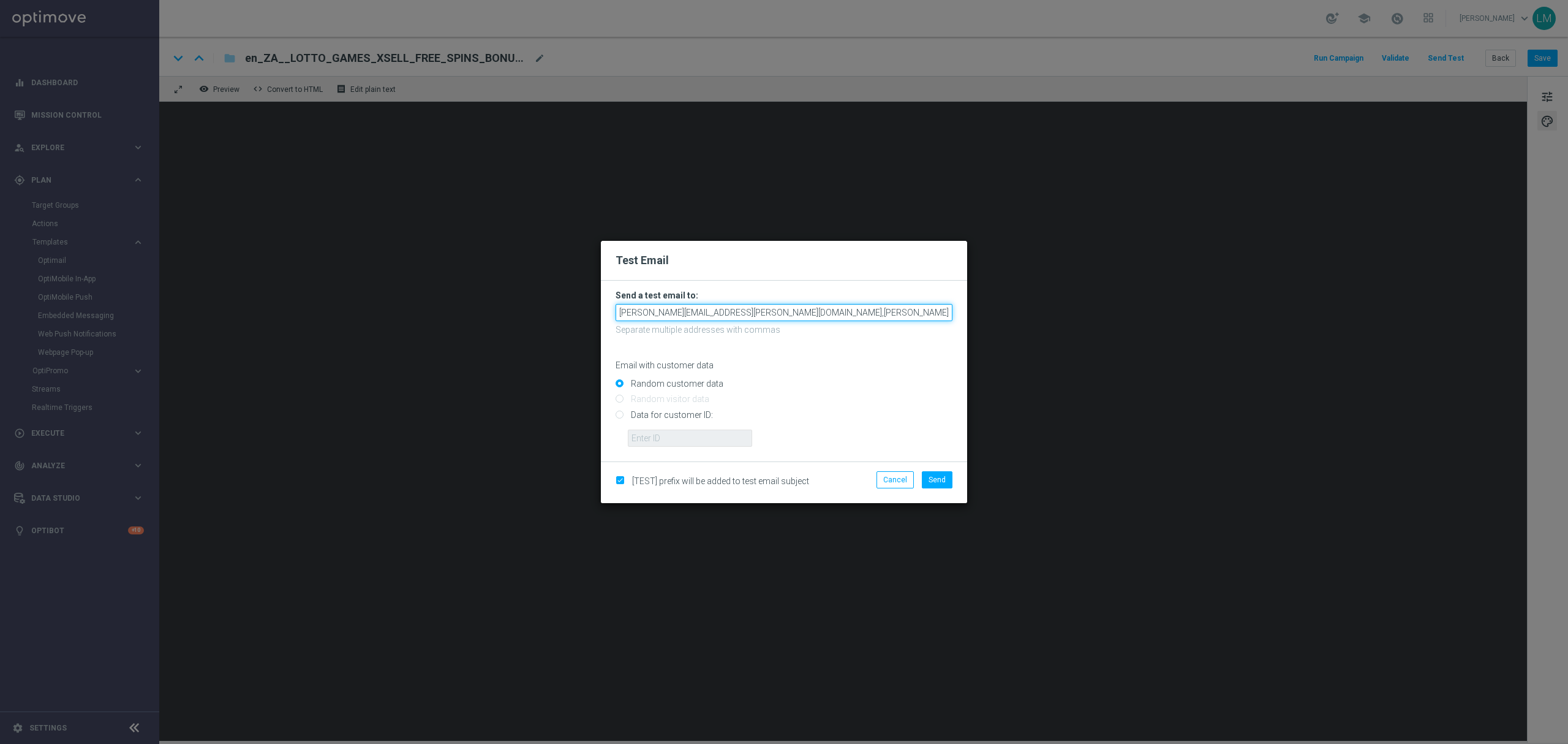
click at [897, 307] on input "leslie.martinez@lottoland.com,millie.purcell@lottoland.com" at bounding box center [784, 312] width 337 height 17
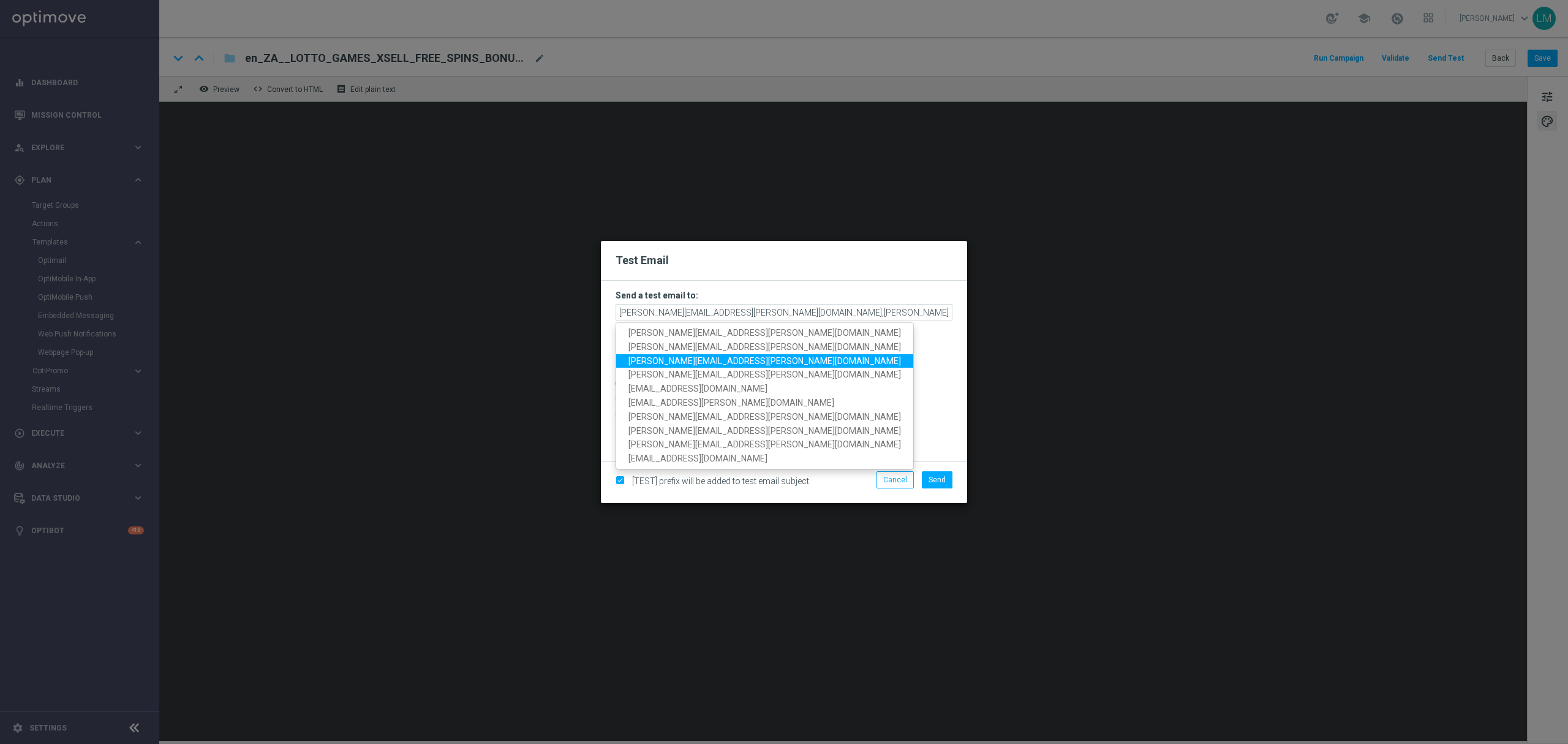
click at [631, 357] on span "ricky.hubbard@lottoland.com" at bounding box center [764, 359] width 272 height 10
type input "leslie.martinez@lottoland.com,millie.purcell@lottoland.com,ricky.hubbard@lottol…"
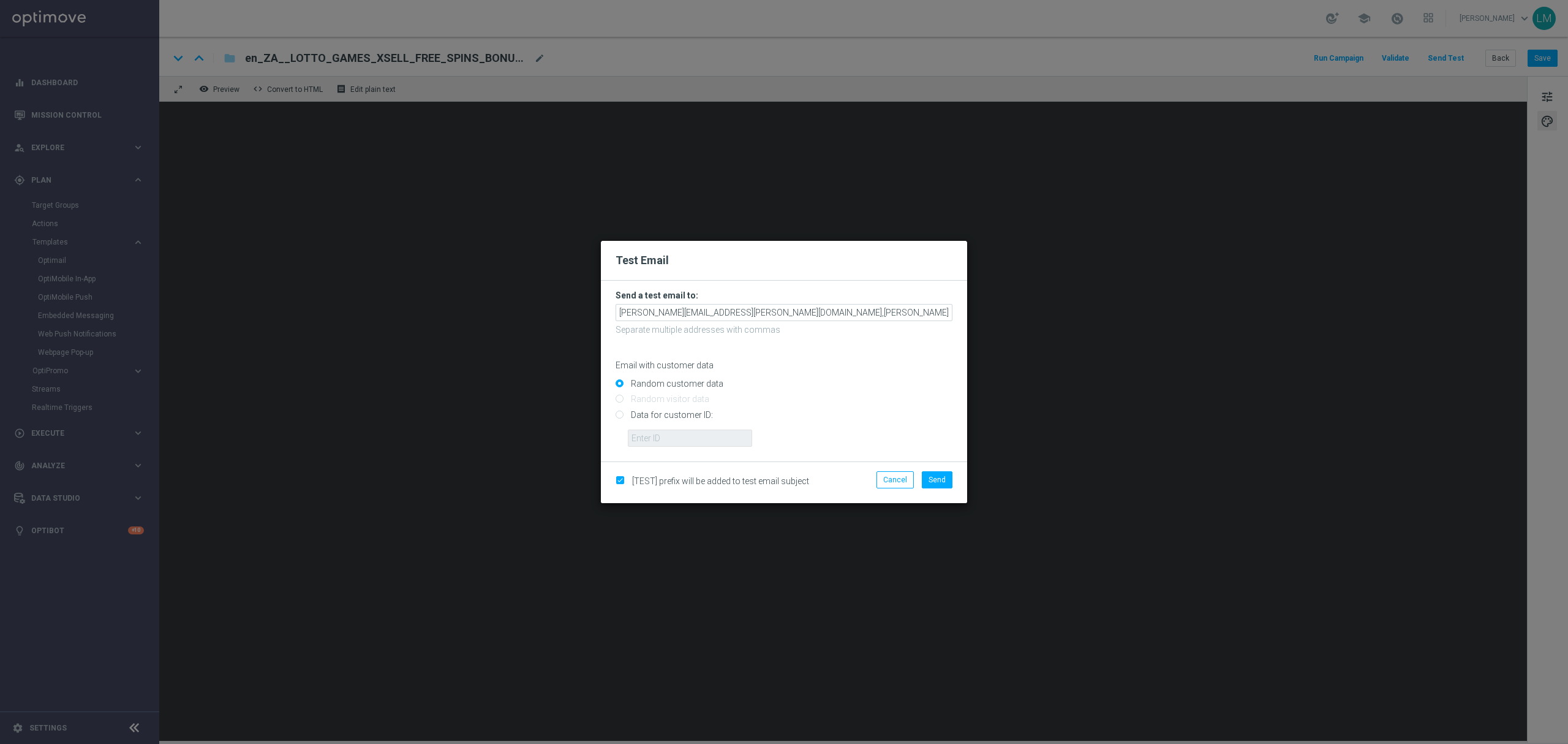
click at [671, 414] on input "Data for customer ID:" at bounding box center [784, 420] width 337 height 17
radio input "true"
click at [664, 379] on label "Random customer data" at bounding box center [676, 383] width 96 height 11
click at [664, 380] on input "Random customer data" at bounding box center [784, 389] width 337 height 17
radio input "true"
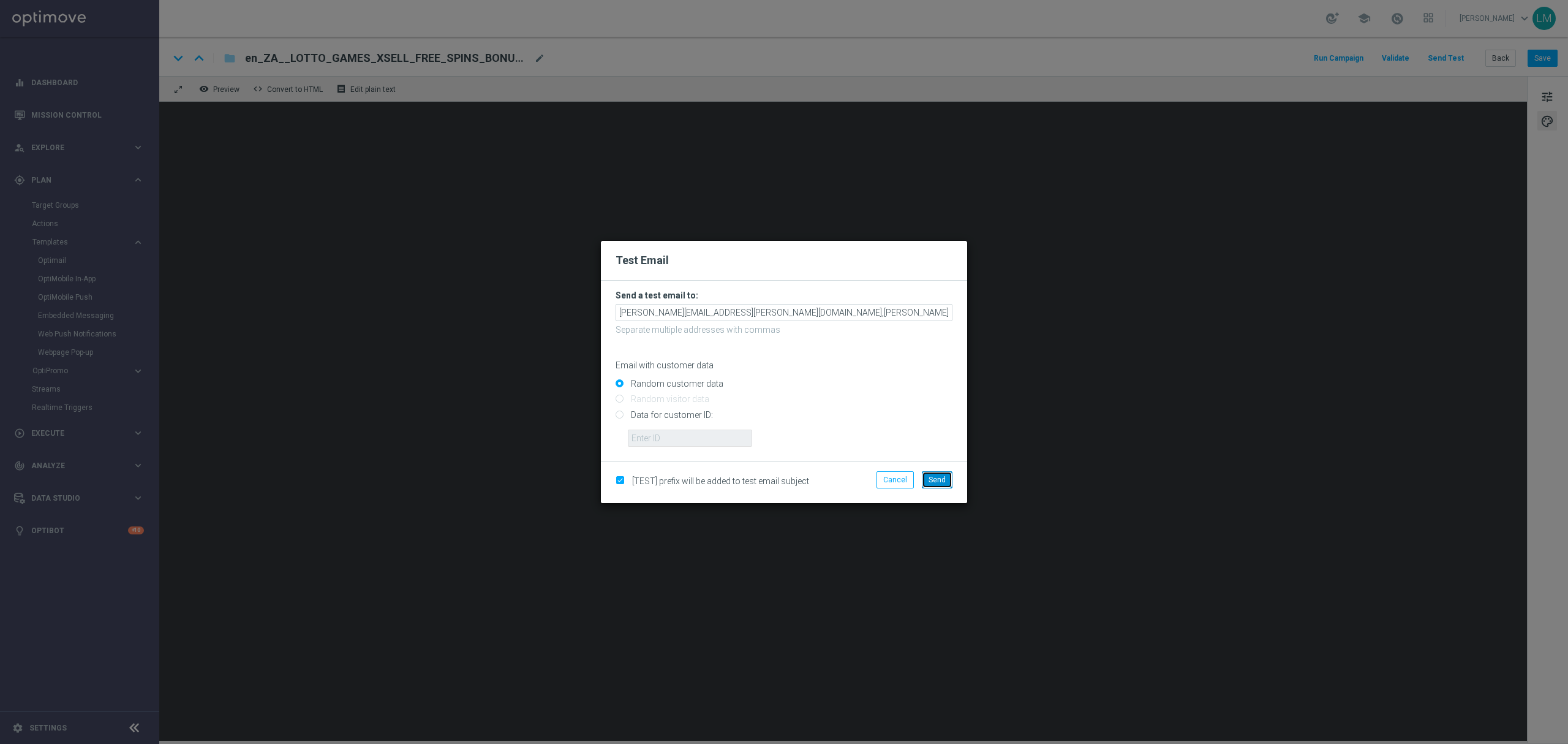
click at [942, 481] on span "Send" at bounding box center [937, 479] width 17 height 9
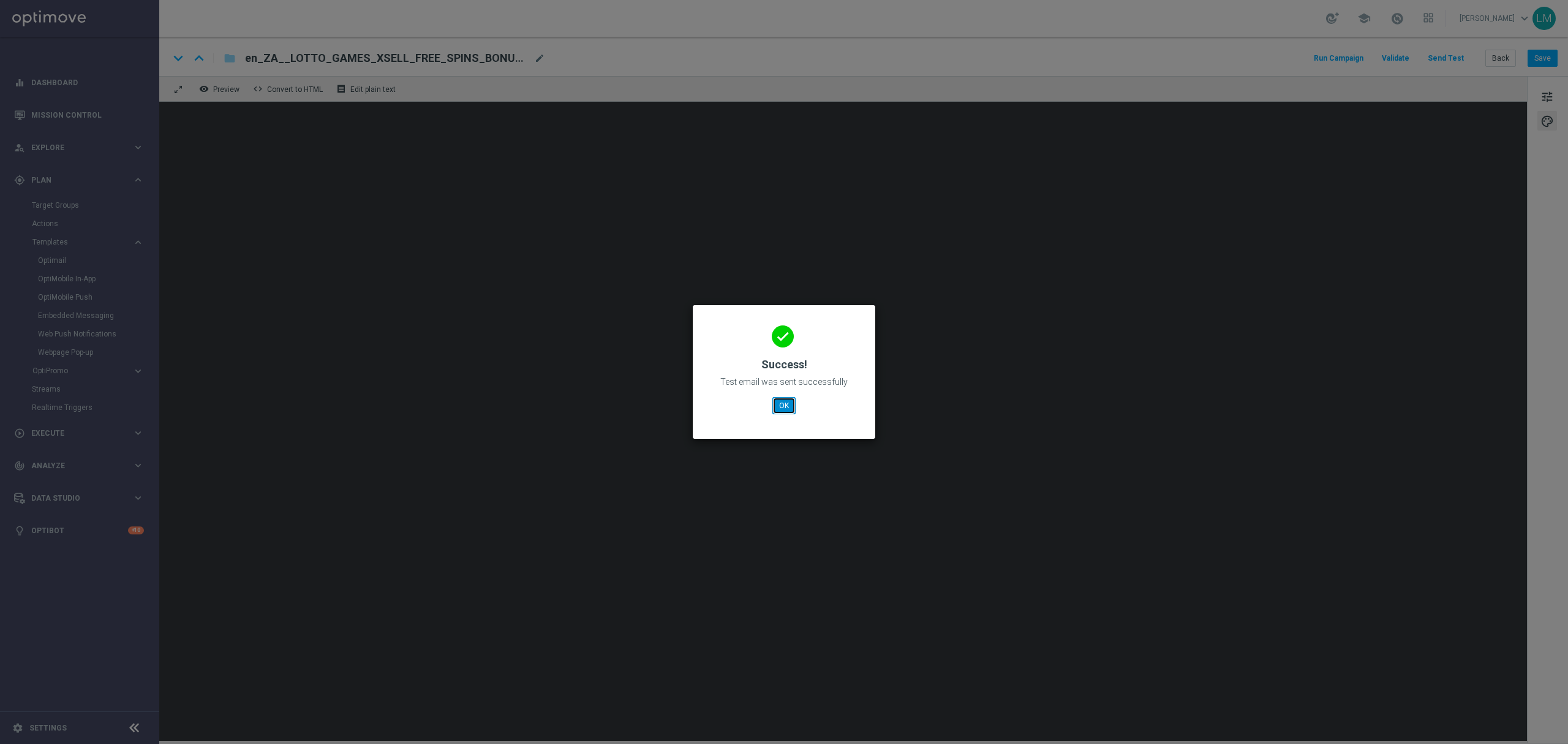
click at [786, 398] on button "OK" at bounding box center [784, 406] width 23 height 17
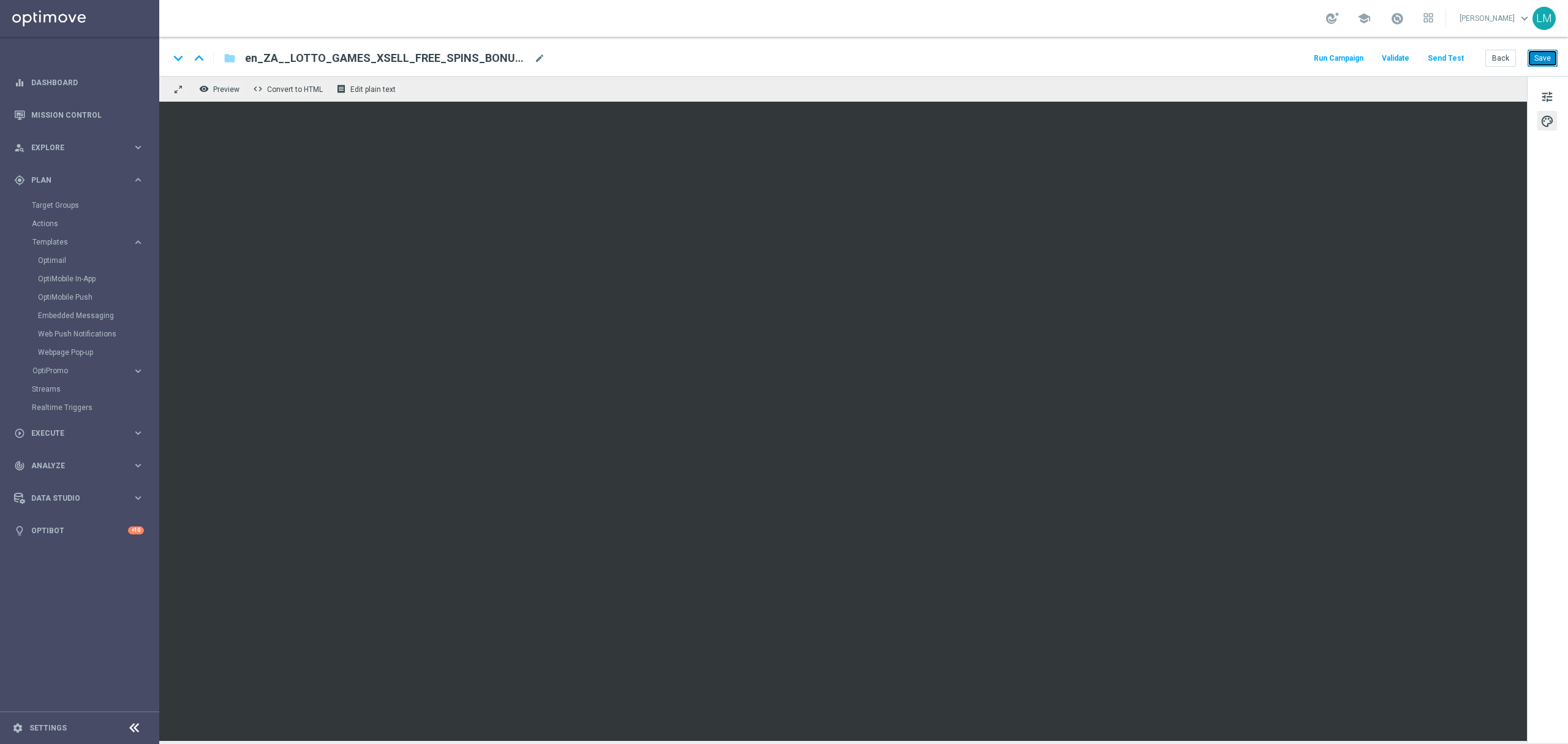
click at [1546, 55] on button "Save" at bounding box center [1542, 58] width 30 height 17
click at [1544, 57] on button "Save" at bounding box center [1542, 58] width 30 height 17
click at [1529, 55] on button "Save" at bounding box center [1542, 58] width 30 height 17
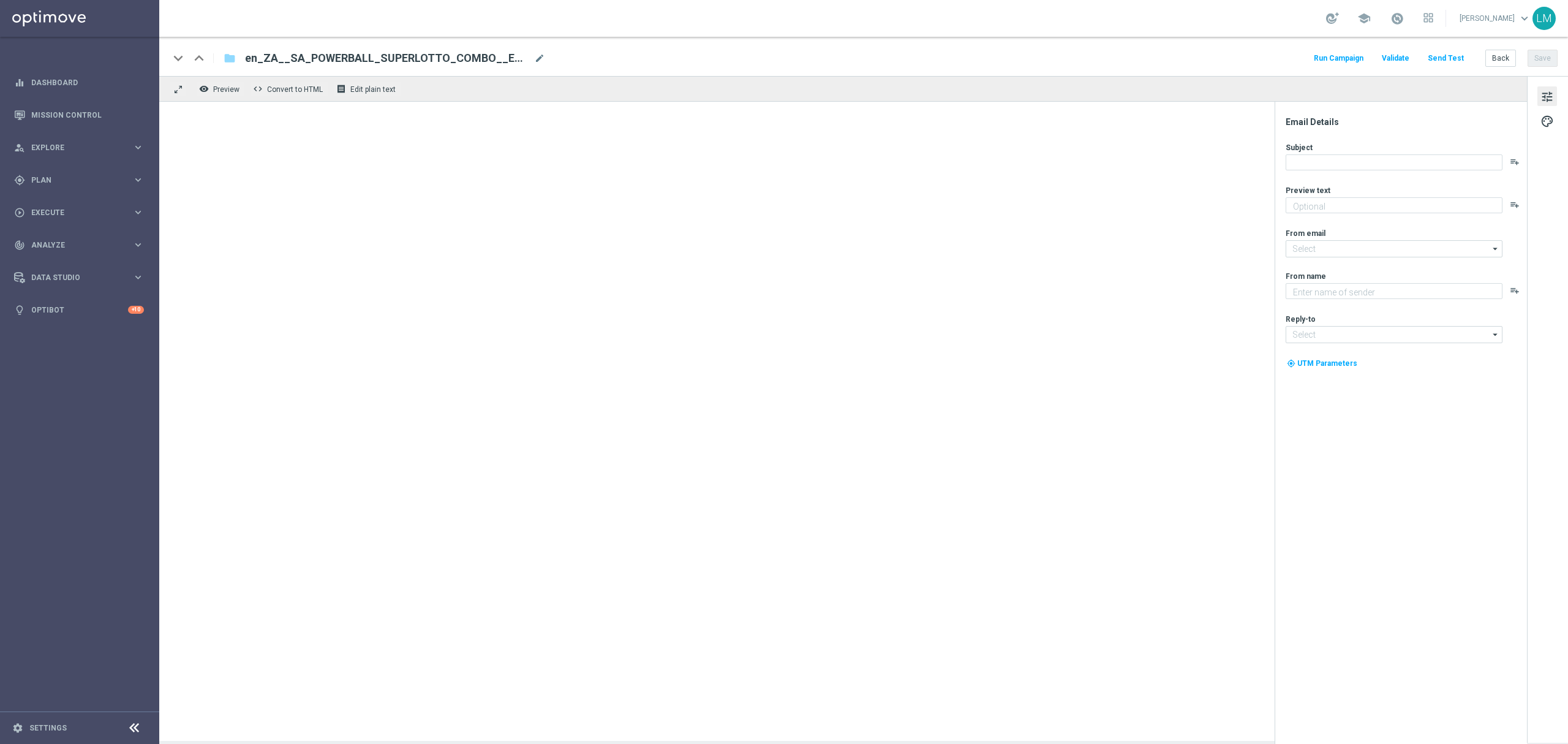
type textarea "A spicy combo indeed!"
type textarea "Lottoland"
type input "[EMAIL_ADDRESS][DOMAIN_NAME]"
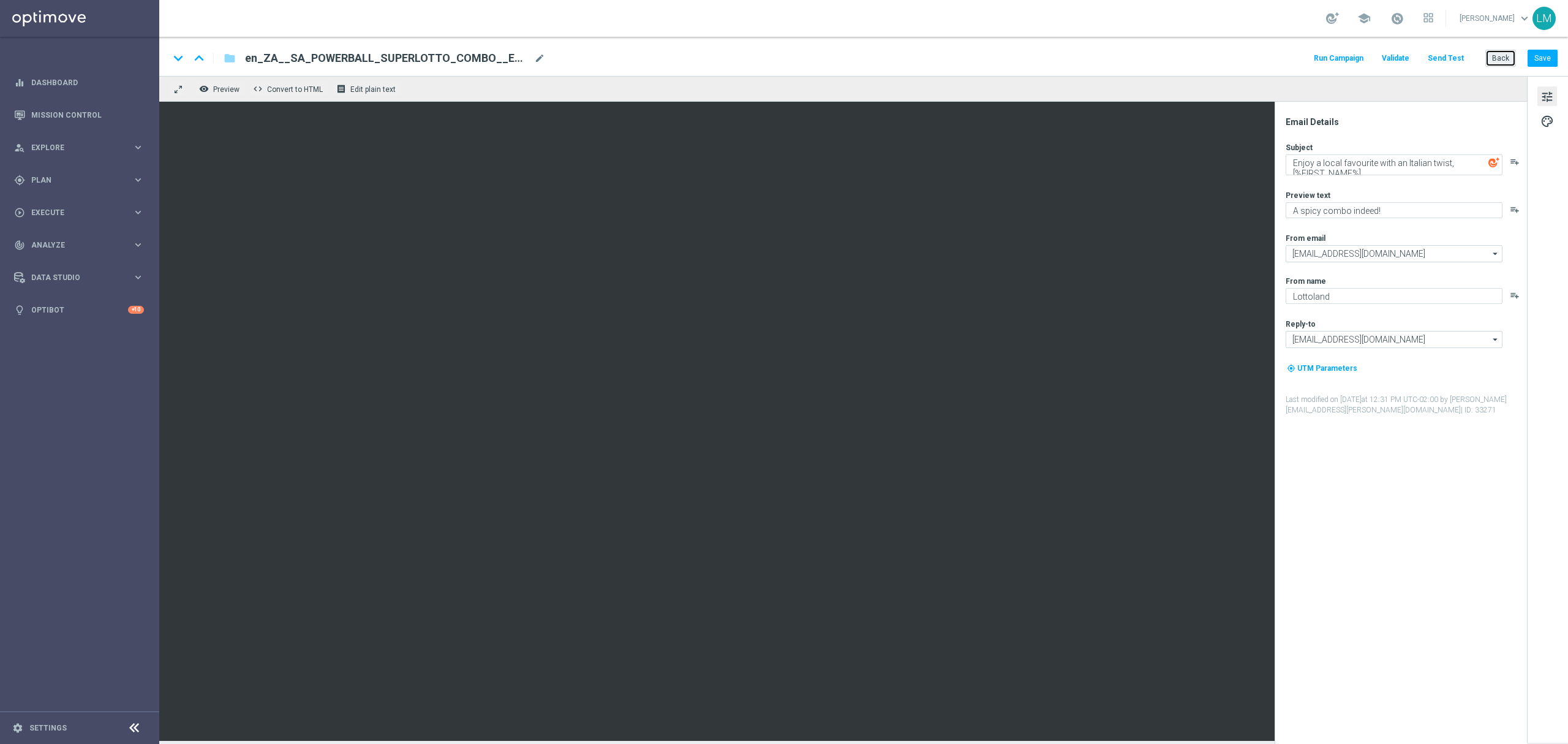
click at [1500, 54] on button "Back" at bounding box center [1500, 58] width 30 height 17
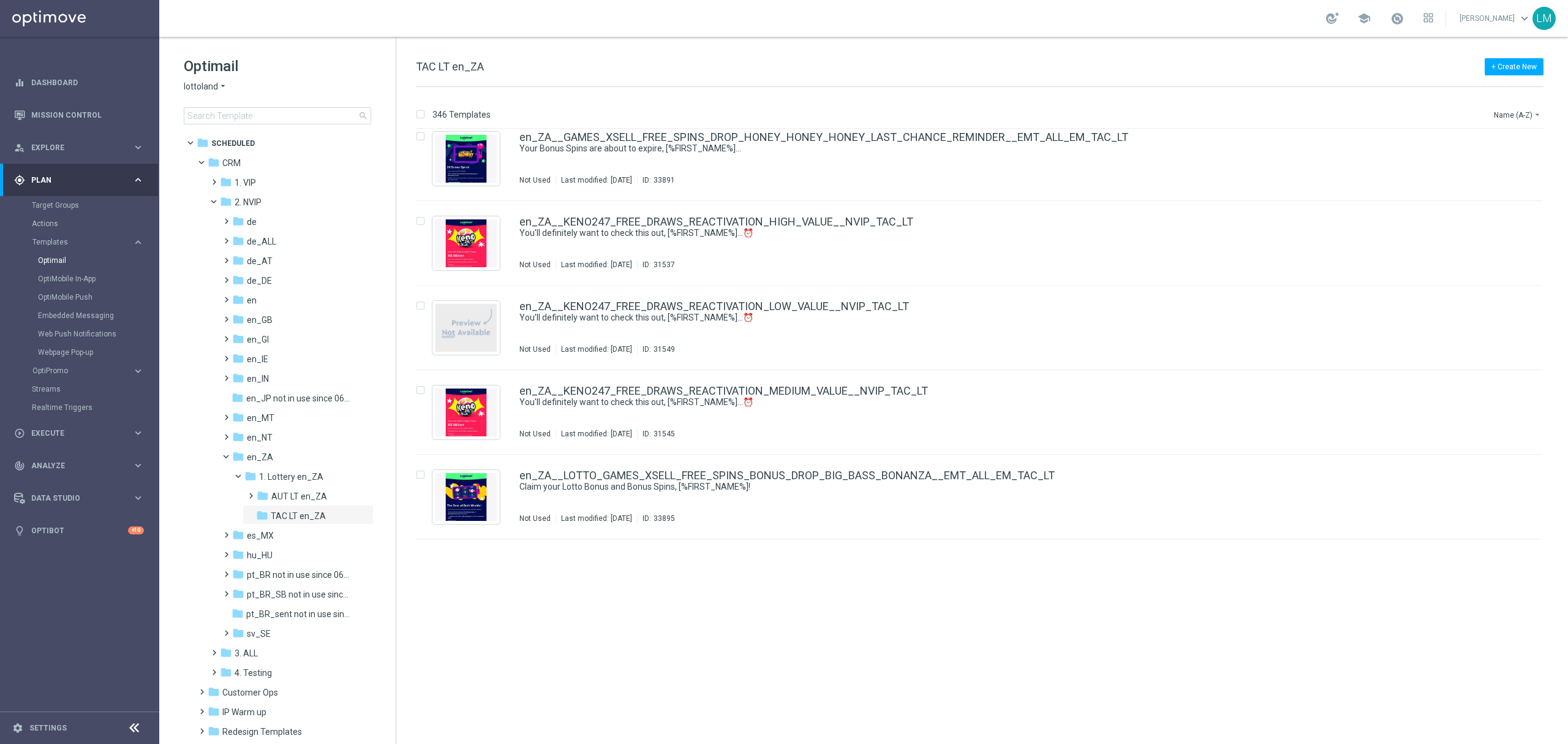
scroll to position [1797, 0]
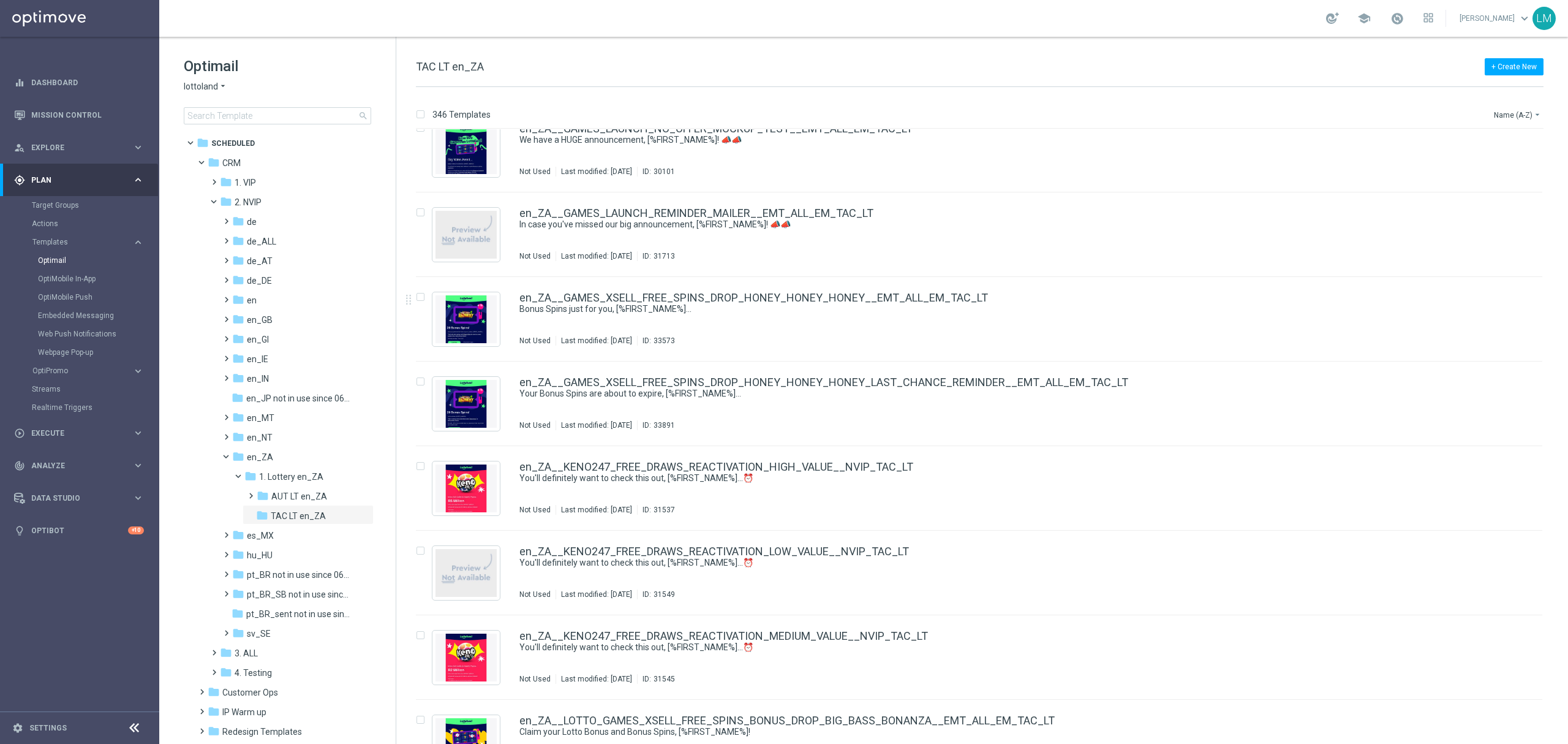
click at [1532, 123] on div "346 Templates Name (A-Z) arrow_drop_down" at bounding box center [979, 117] width 1127 height 22
click at [1529, 117] on button "Name (A-Z) arrow_drop_down" at bounding box center [1518, 114] width 50 height 15
click at [1483, 165] on span "Date Modified (Newest)" at bounding box center [1496, 170] width 82 height 9
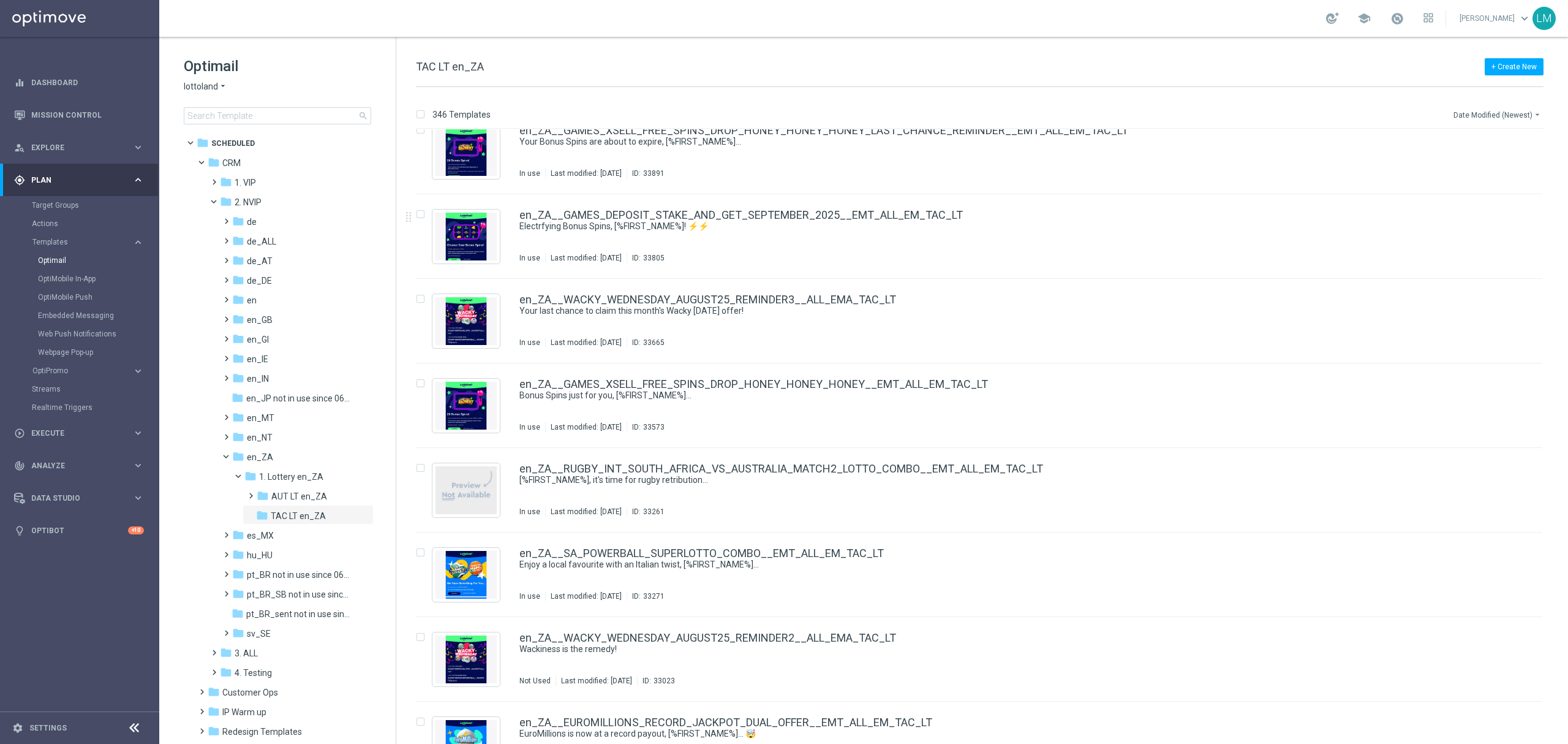
scroll to position [1225, 0]
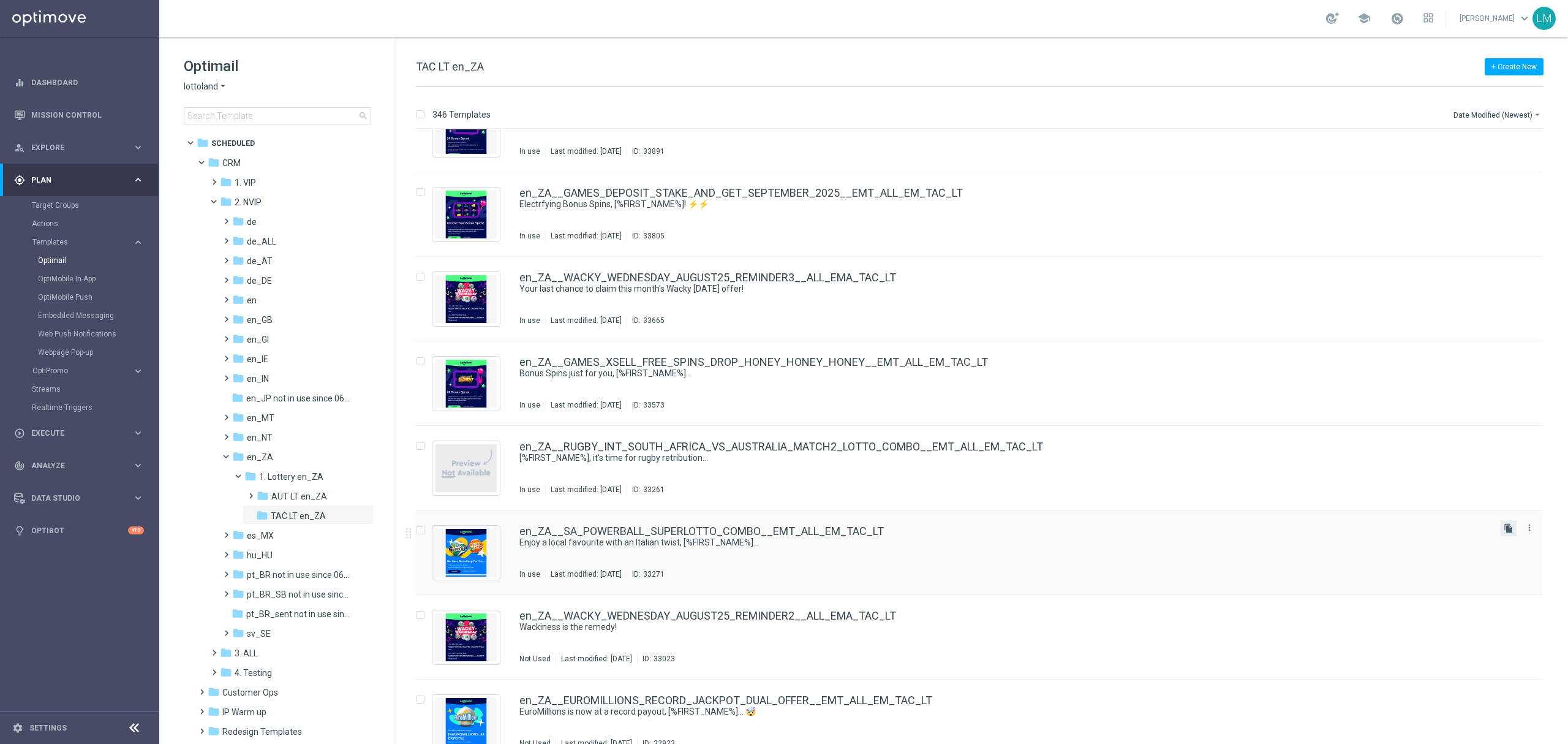
click at [1504, 525] on icon "file_copy" at bounding box center [1508, 527] width 10 height 10
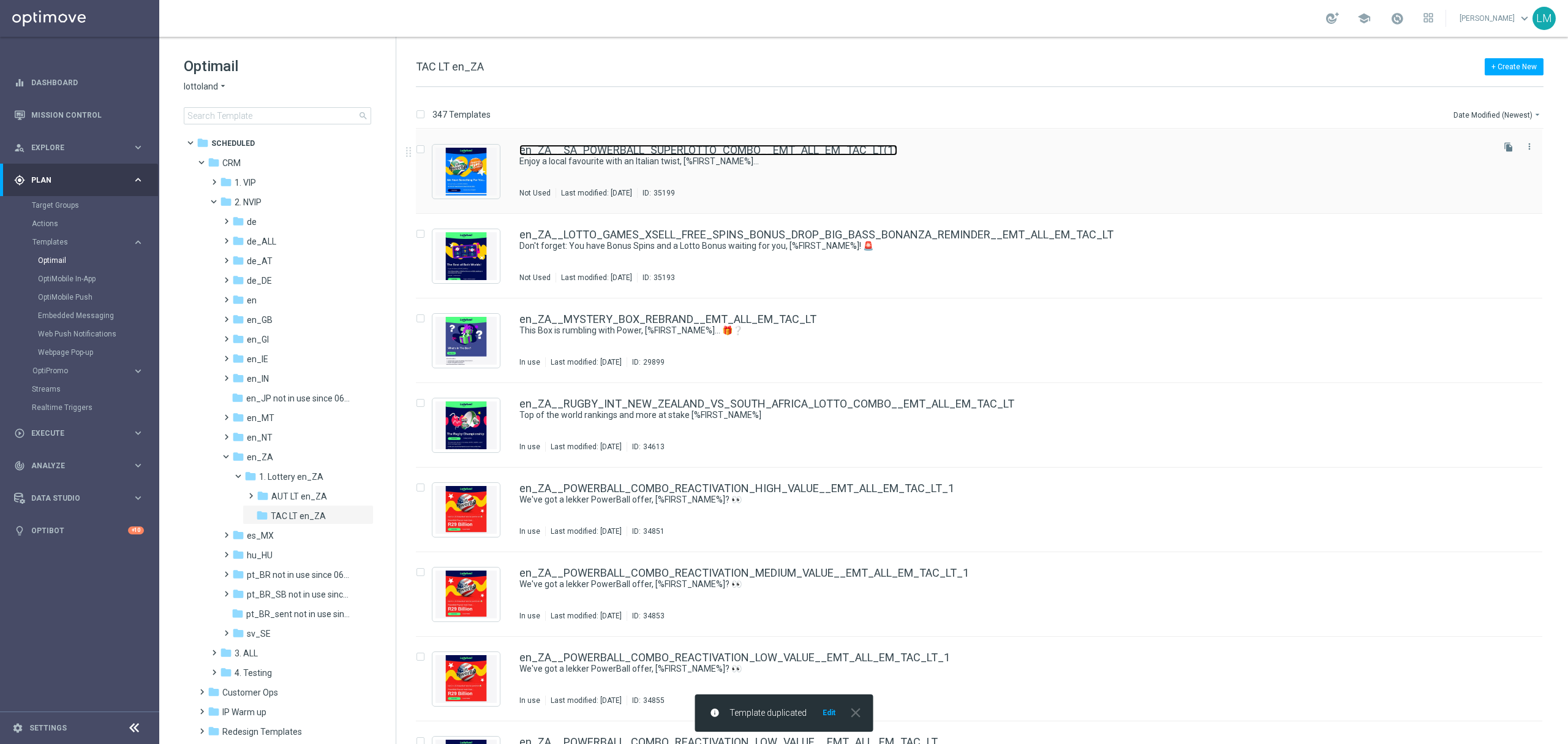
click at [716, 147] on link "en_ZA__SA_POWERBALL_SUPERLOTTO_COMBO__EMT_ALL_EM_TAC_LT(1)" at bounding box center [708, 150] width 377 height 11
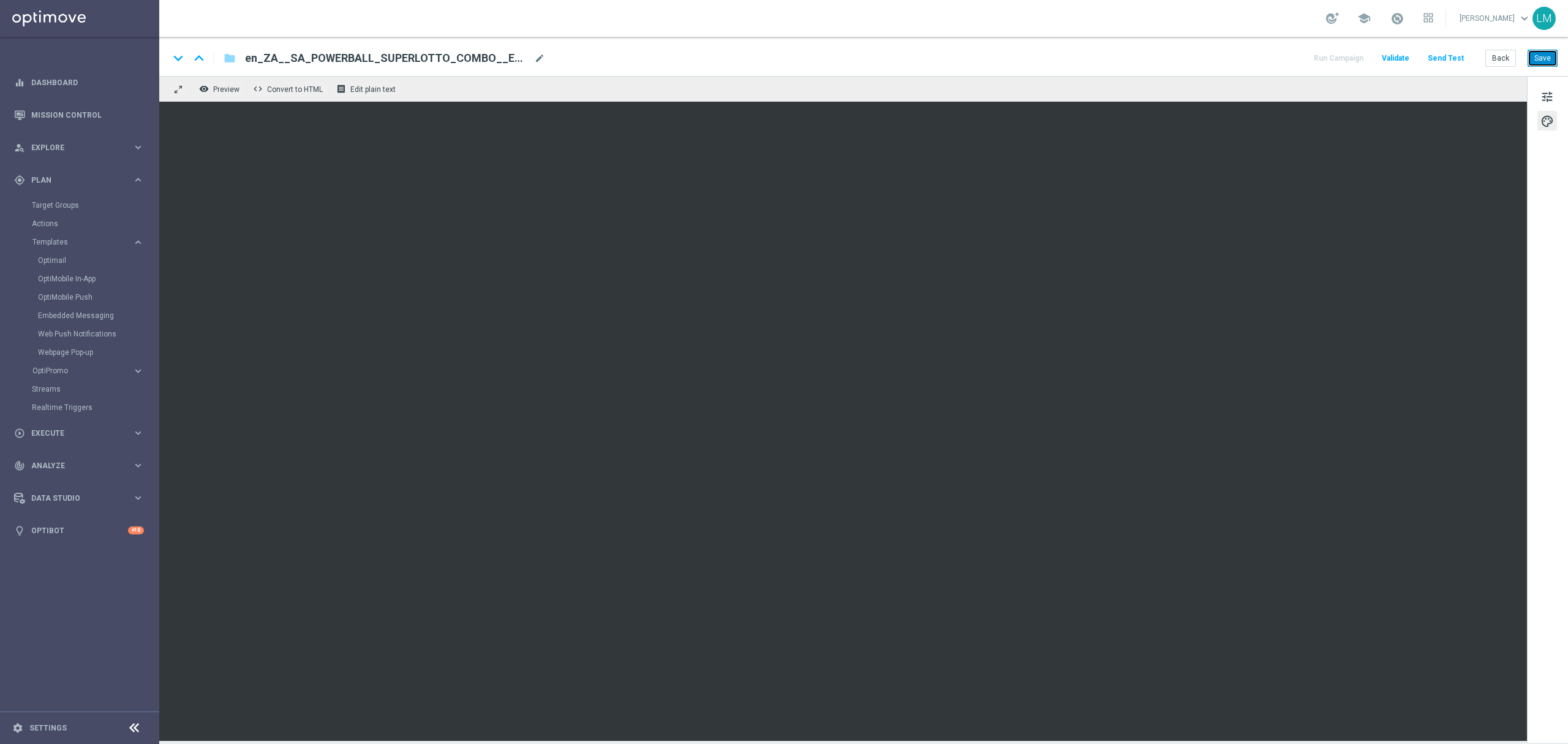
click at [1538, 63] on button "Save" at bounding box center [1542, 58] width 30 height 17
click at [1541, 93] on span "tune" at bounding box center [1546, 97] width 13 height 16
click at [1539, 97] on button "tune" at bounding box center [1547, 96] width 20 height 20
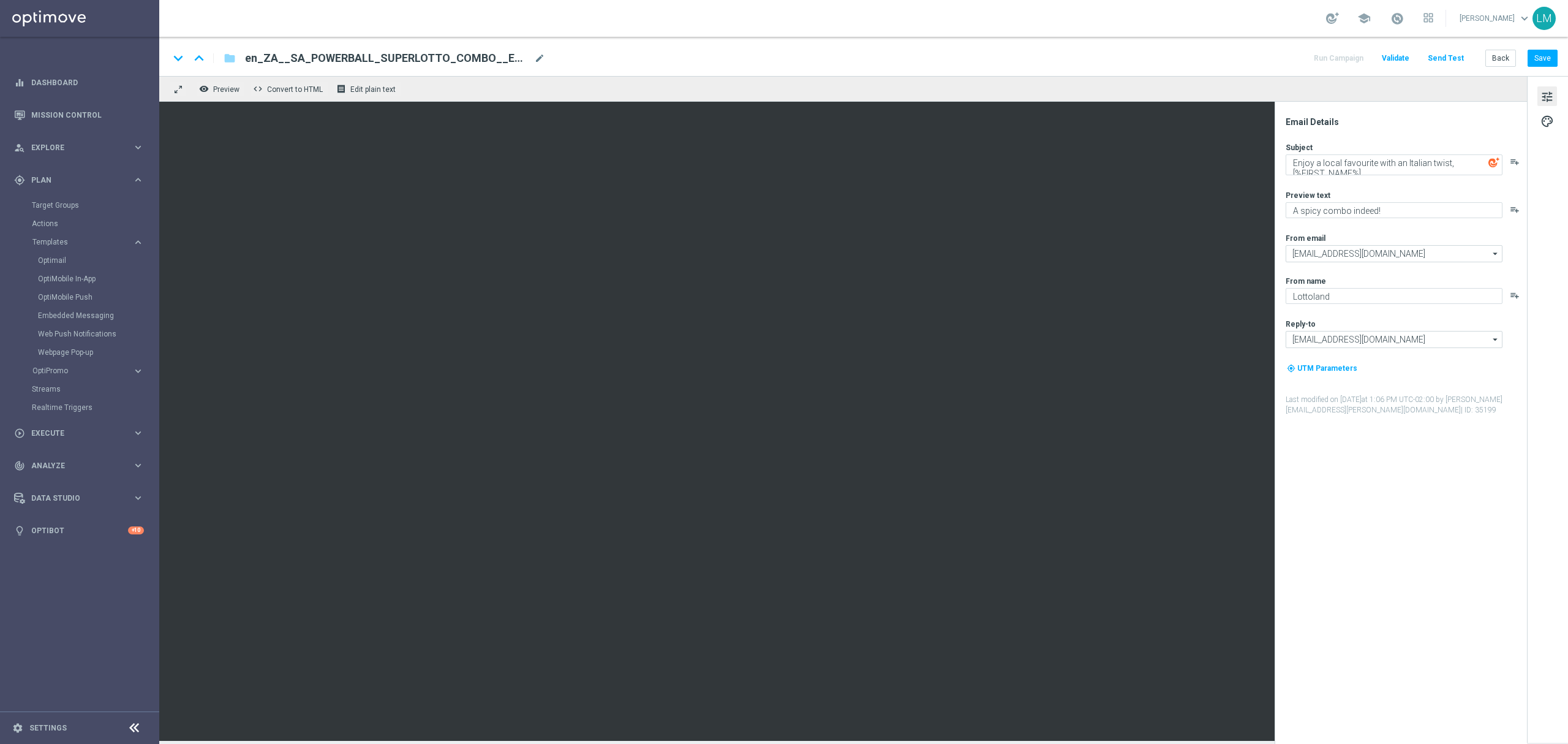
click at [1539, 98] on button "tune" at bounding box center [1547, 96] width 20 height 20
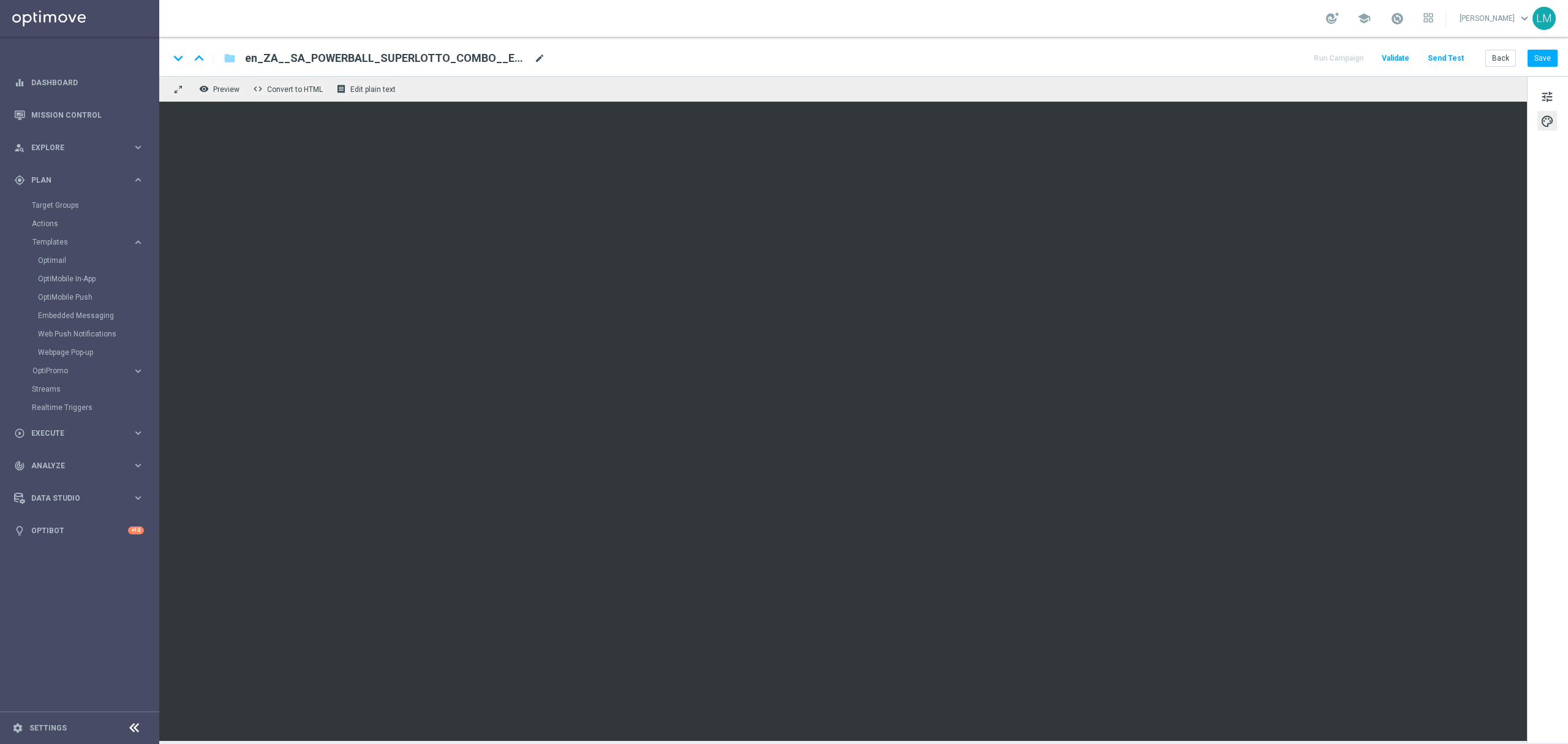
click at [534, 61] on span "mode_edit" at bounding box center [539, 58] width 11 height 11
paste input "2__EMT_ALL_EM_TAC_LT"
type input "en_ZA__SA_POWERBALL_SUPERLOTTO_COMBO2__EMT_ALL_EM_TAC_LT"
click at [613, 75] on div "keyboard_arrow_down keyboard_arrow_up folder en_ZA__SA_POWERBALL_SUPERLOTTO_COM…" at bounding box center [864, 56] width 1409 height 39
click at [530, 55] on input "en_ZA__SA_POWERBALL_SUPERLOTTO_COMBO2__EMT_ALL_EM_TAC_LT" at bounding box center [397, 58] width 304 height 16
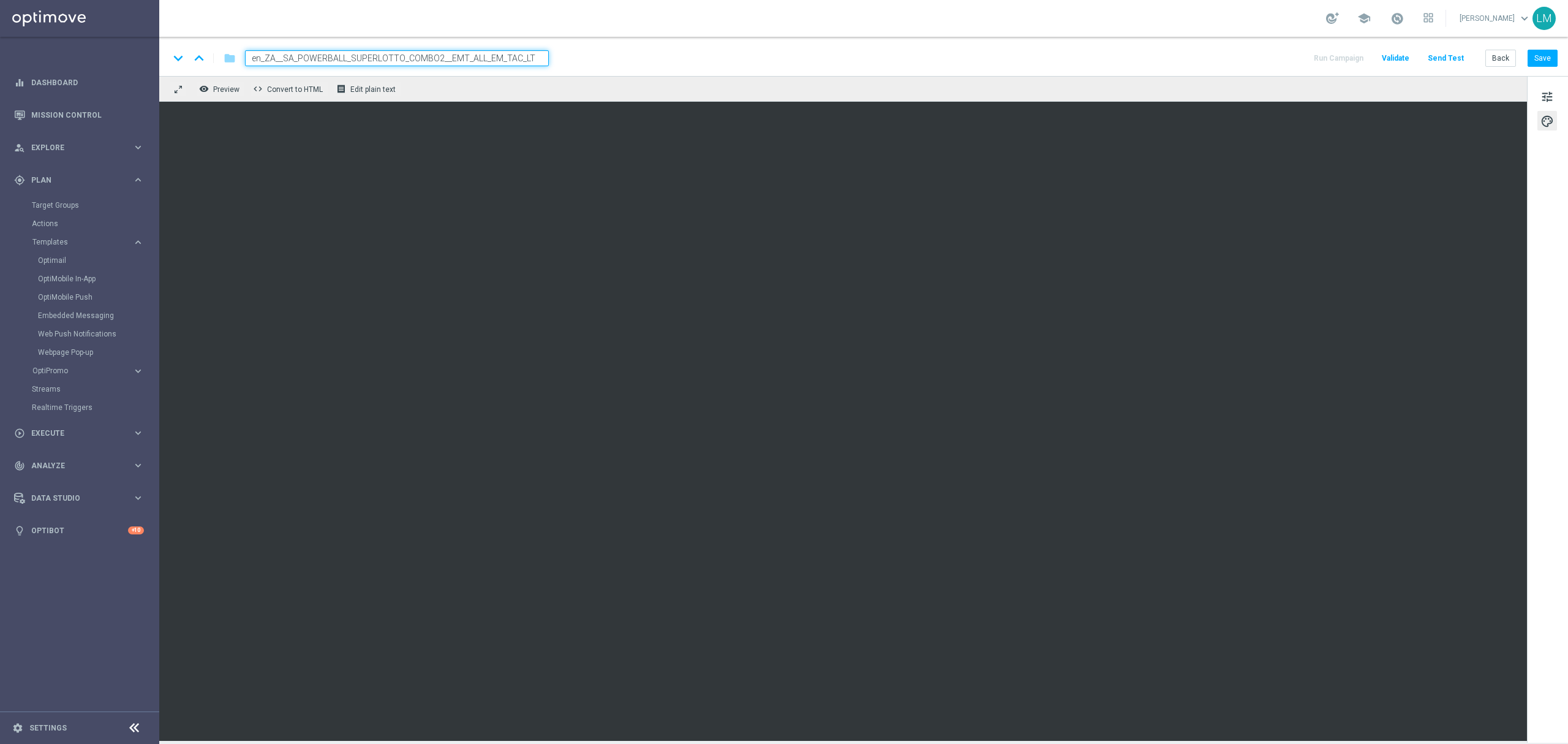
click at [521, 80] on div "remove_red_eye Preview code Convert to HTML receipt Edit plain text" at bounding box center [843, 89] width 1367 height 26
click at [512, 96] on div "remove_red_eye Preview code Convert to HTML receipt Edit plain text" at bounding box center [843, 89] width 1367 height 26
click at [517, 57] on input "en_ZA__SA_POWERBALL_SUPERLOTTO_COMBO2__EMT_ALL_EM_TAC_LT" at bounding box center [397, 58] width 304 height 16
click at [519, 89] on div "remove_red_eye Preview code Convert to HTML receipt Edit plain text" at bounding box center [843, 89] width 1367 height 26
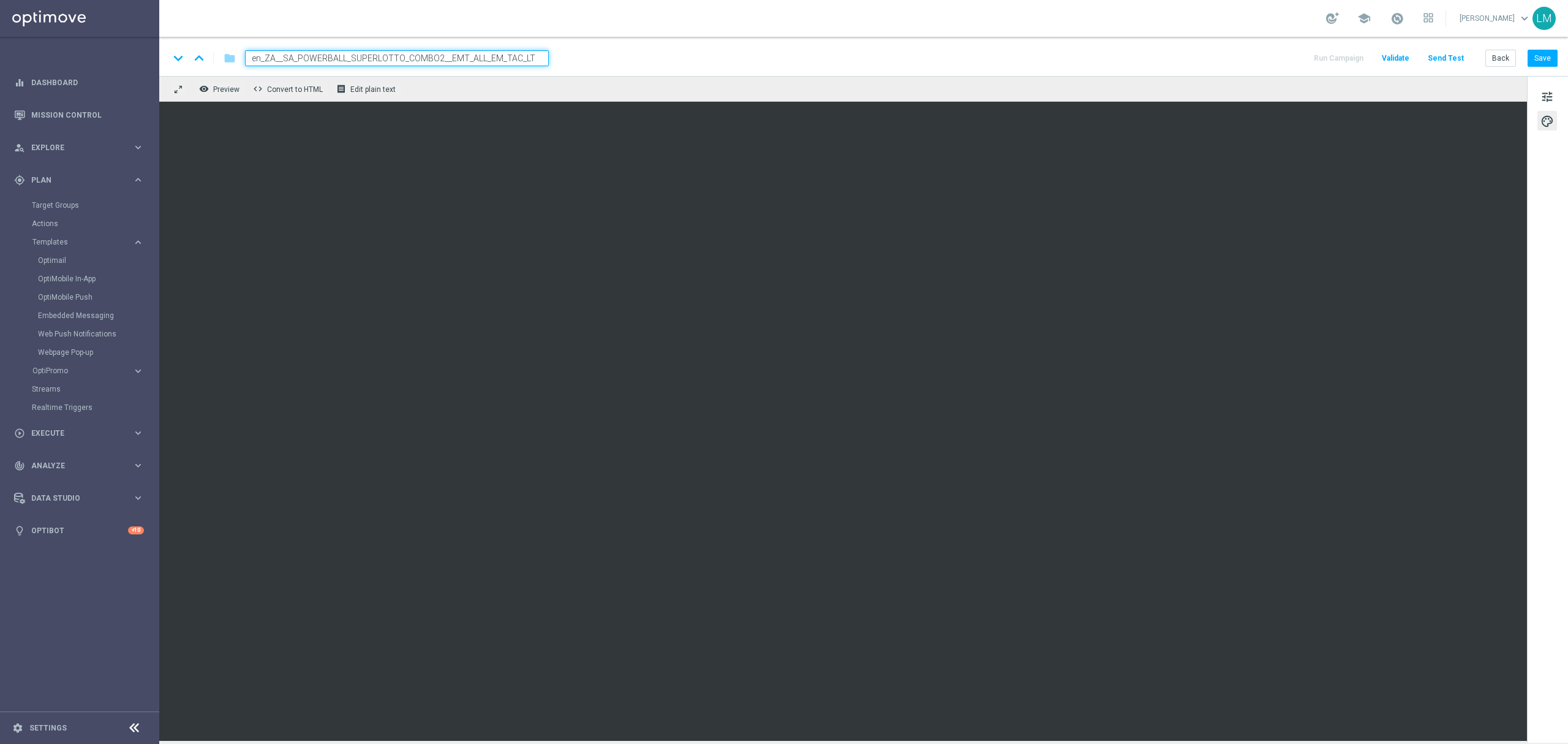
click at [517, 57] on input "en_ZA__SA_POWERBALL_SUPERLOTTO_COMBO2__EMT_ALL_EM_TAC_LT" at bounding box center [397, 58] width 304 height 16
click at [512, 88] on div "remove_red_eye Preview code Convert to HTML receipt Edit plain text" at bounding box center [843, 89] width 1367 height 26
click at [1553, 97] on span "tune" at bounding box center [1546, 97] width 13 height 16
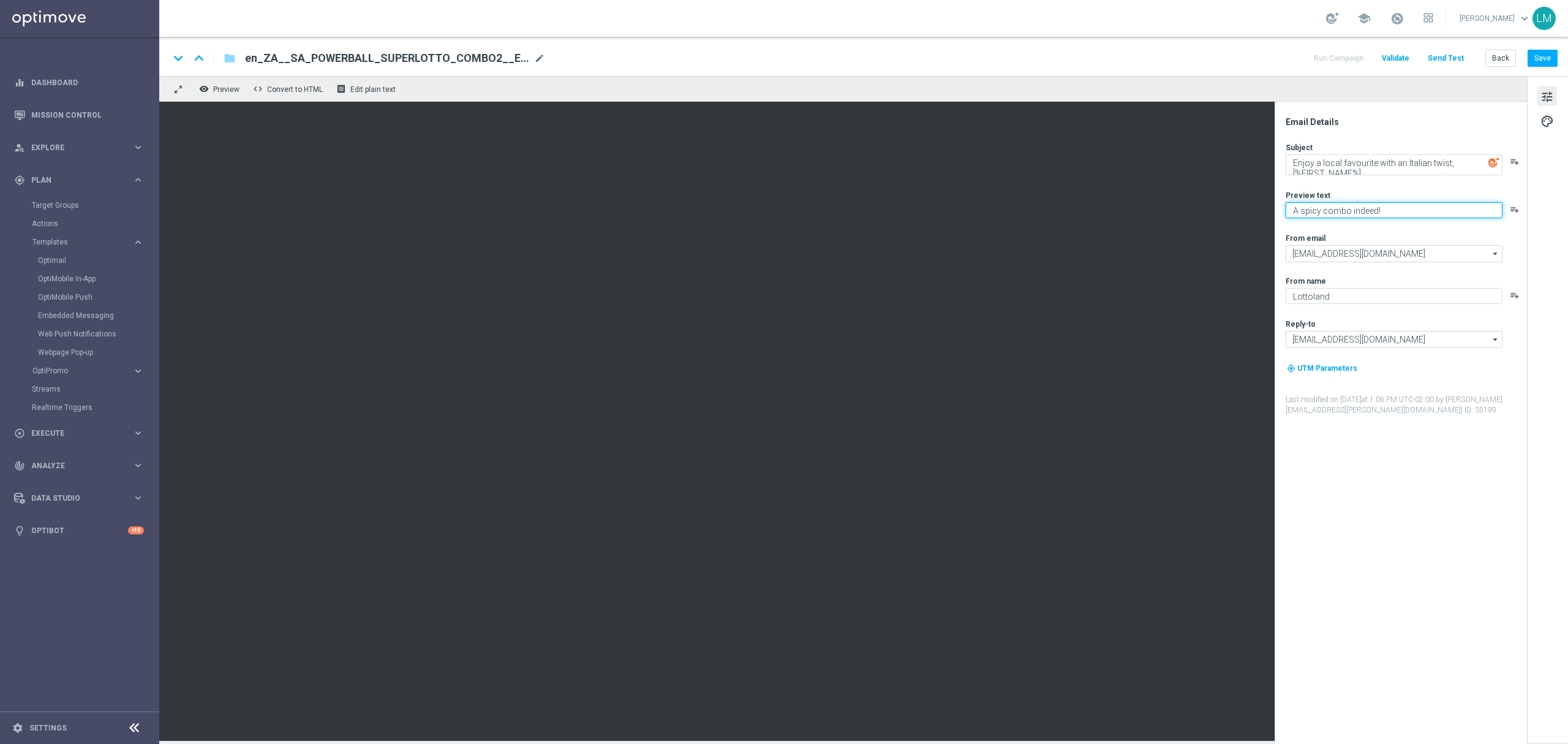
click at [1336, 217] on textarea "A spicy combo indeed!" at bounding box center [1393, 210] width 217 height 16
drag, startPoint x: 1373, startPoint y: 212, endPoint x: 1289, endPoint y: 207, distance: 84.1
click at [1289, 207] on textarea "A spicy combo indeed!" at bounding box center [1393, 210] width 217 height 16
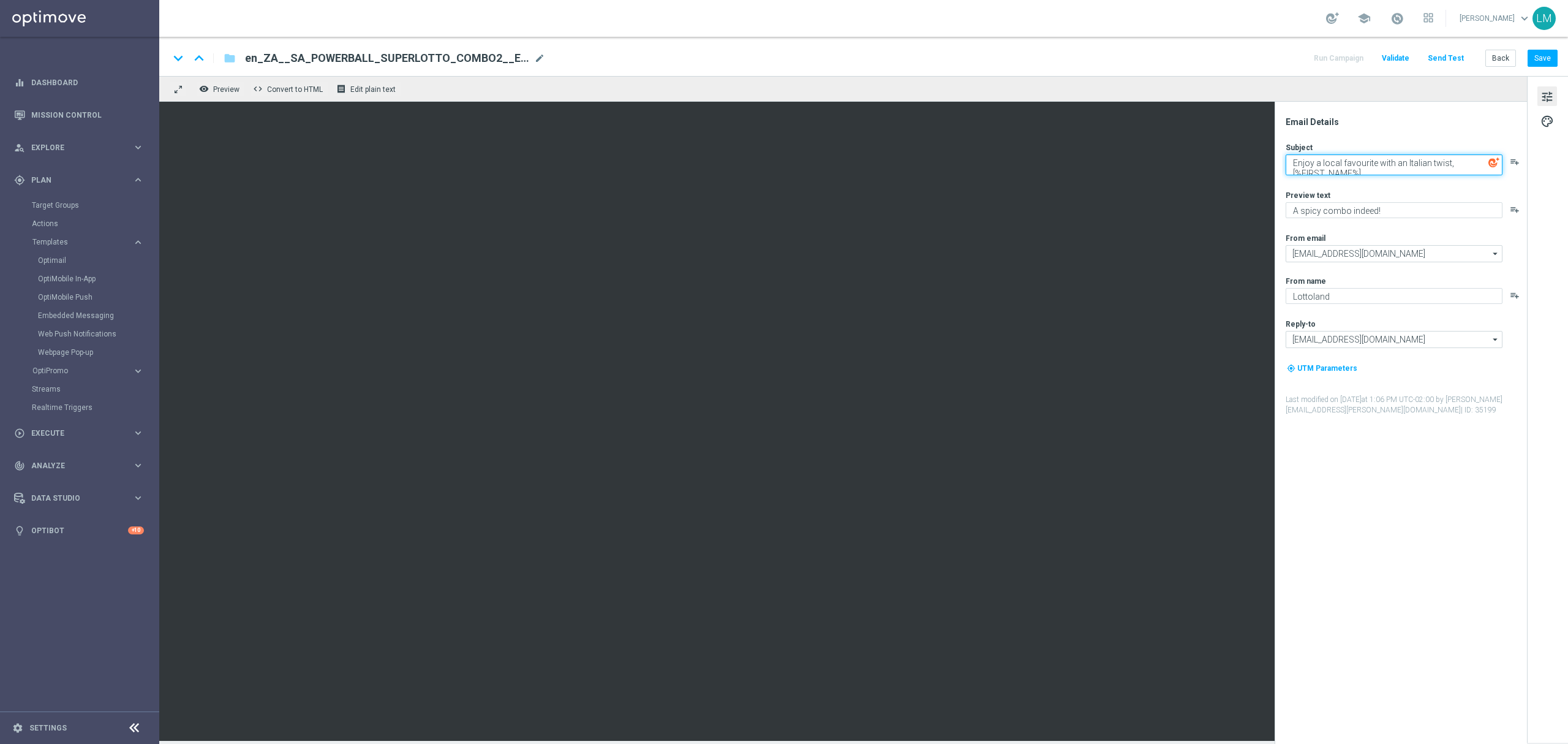
click at [1326, 165] on textarea "Enjoy a local favourite with an Italian twist, [%FIRST_NAME%]..." at bounding box center [1393, 164] width 217 height 21
click at [1325, 165] on textarea "Enjoy a local favourite with an Italian twist, [%FIRST_NAME%]..." at bounding box center [1393, 164] width 217 height 21
click at [1434, 173] on textarea "Enjoy a local favourite with an Italian twist, [%FIRST_NAME%]..." at bounding box center [1393, 164] width 217 height 21
click at [1449, 163] on textarea "Enjoy a local favourite with an Italian twist, [%FIRST_NAME%]..." at bounding box center [1393, 164] width 217 height 21
drag, startPoint x: 1326, startPoint y: 163, endPoint x: 1527, endPoint y: 160, distance: 201.0
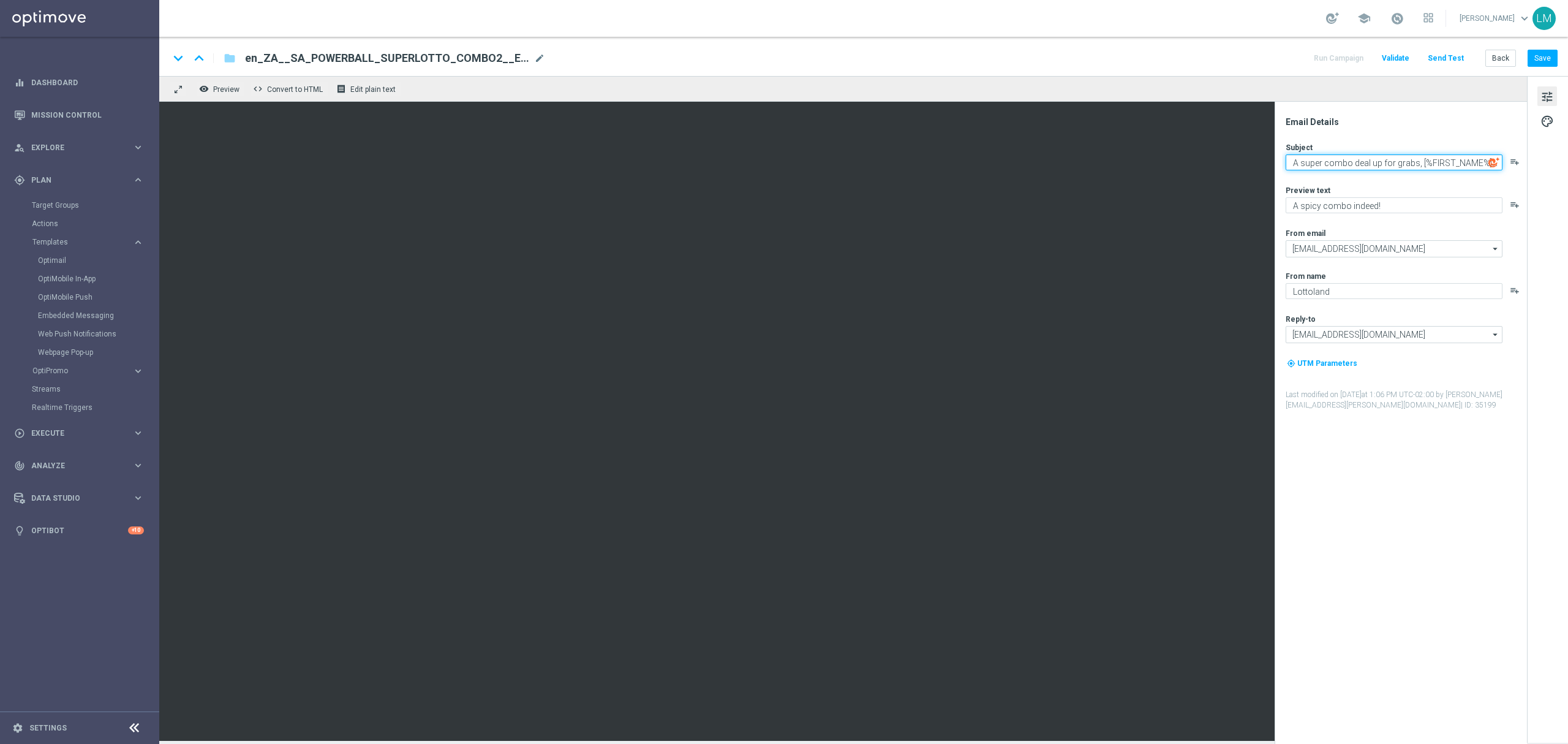
click at [1527, 159] on div "Email Details Subject A super combo deal up for grabs, [%FIRST_NAME%]... playli…" at bounding box center [1547, 408] width 41 height 665
type textarea "A super combo deal up for grabs, [%FIRST_NAME%]..."
click at [1375, 204] on textarea "A spicy combo indeed!" at bounding box center [1393, 205] width 217 height 16
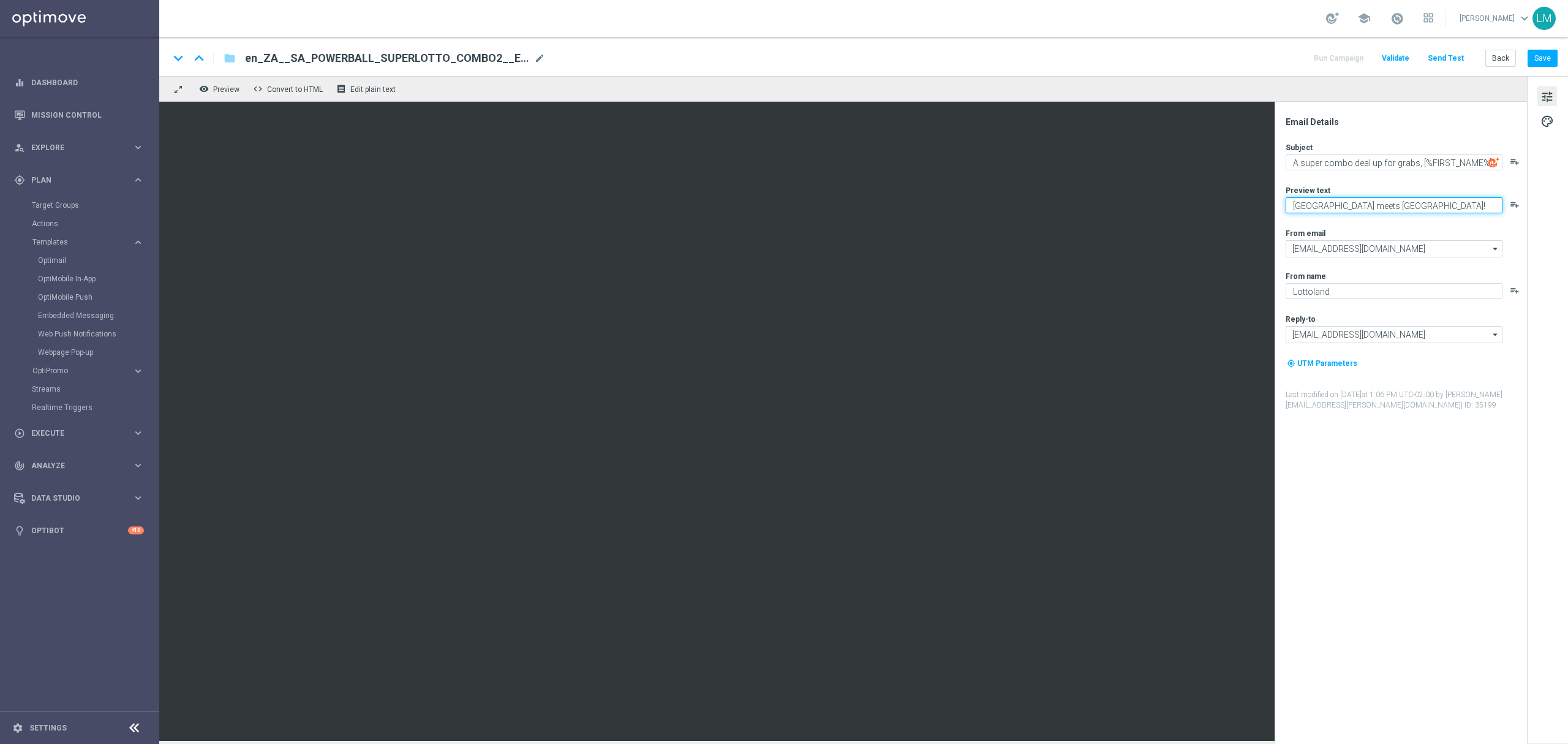
click at [1368, 204] on textarea "South Africa meets italy!" at bounding box center [1393, 205] width 217 height 16
drag, startPoint x: 1395, startPoint y: 204, endPoint x: 1367, endPoint y: 197, distance: 28.9
click at [1367, 198] on textarea "South Africa meets iIaly!" at bounding box center [1393, 205] width 217 height 16
type textarea "South Africa meets Italy!"
click at [1372, 162] on textarea "A super combo deal up for grabs, [%FIRST_NAME%]..." at bounding box center [1393, 162] width 217 height 16
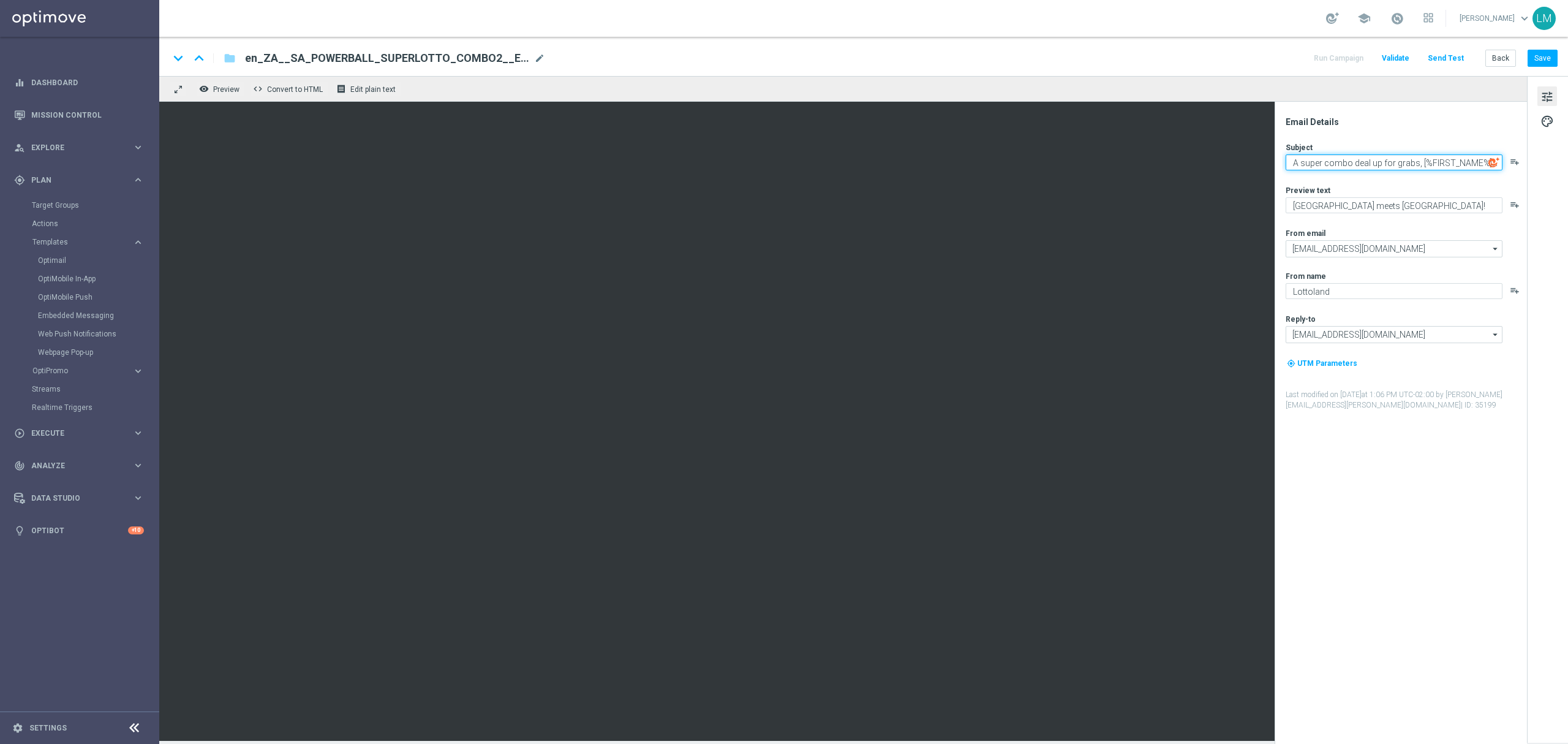
click at [1372, 162] on textarea "A super combo deal up for grabs, [%FIRST_NAME%]..." at bounding box center [1393, 162] width 217 height 16
click at [1299, 196] on div "Preview text South Africa meets Italy! playlist_add" at bounding box center [1405, 199] width 240 height 28
click at [1299, 204] on textarea "South Africa meets Italy!" at bounding box center [1393, 205] width 217 height 16
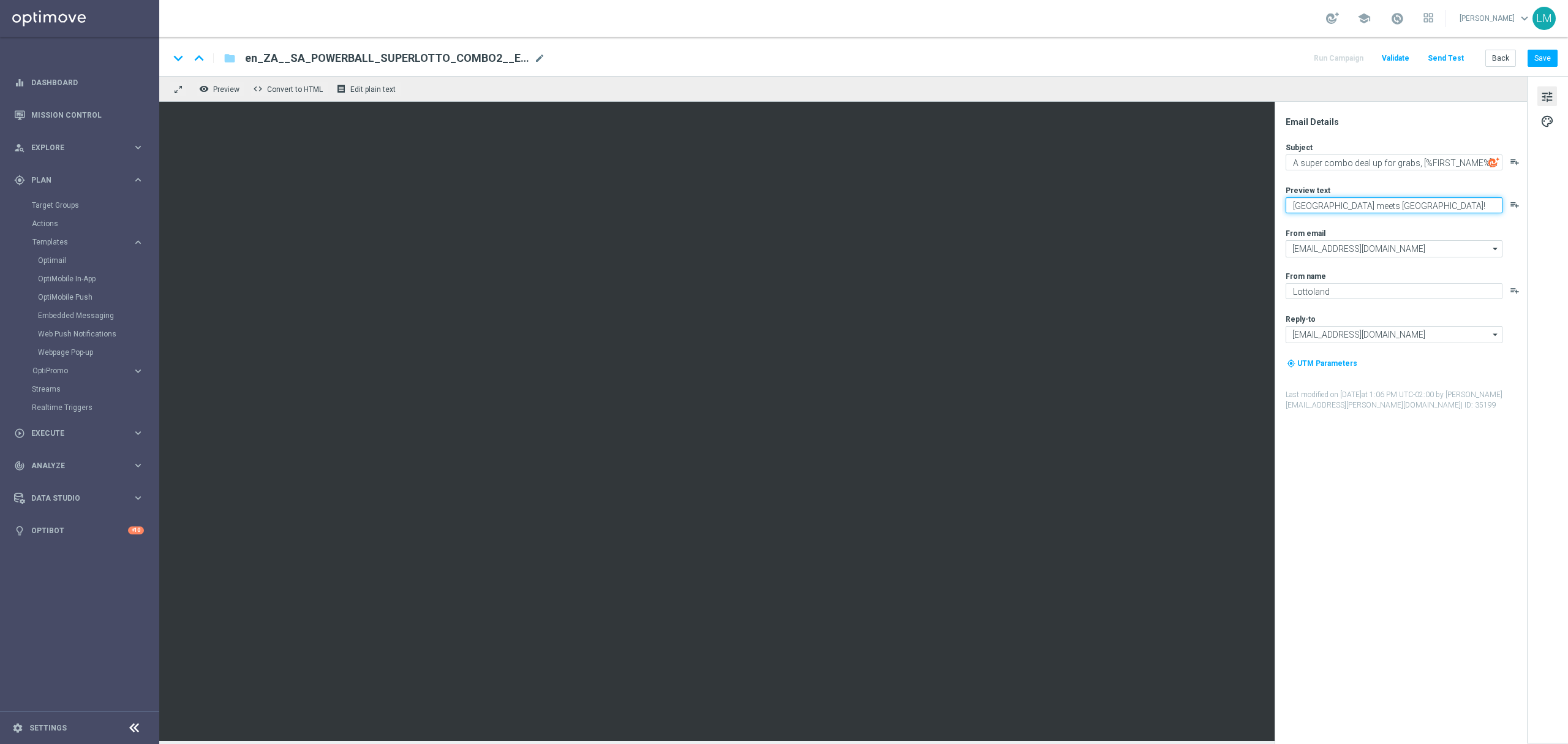
click at [1299, 204] on textarea "South Africa meets Italy!" at bounding box center [1393, 205] width 217 height 16
click at [1538, 64] on button "Save" at bounding box center [1542, 58] width 30 height 17
click at [1445, 60] on button "Send Test" at bounding box center [1445, 58] width 40 height 17
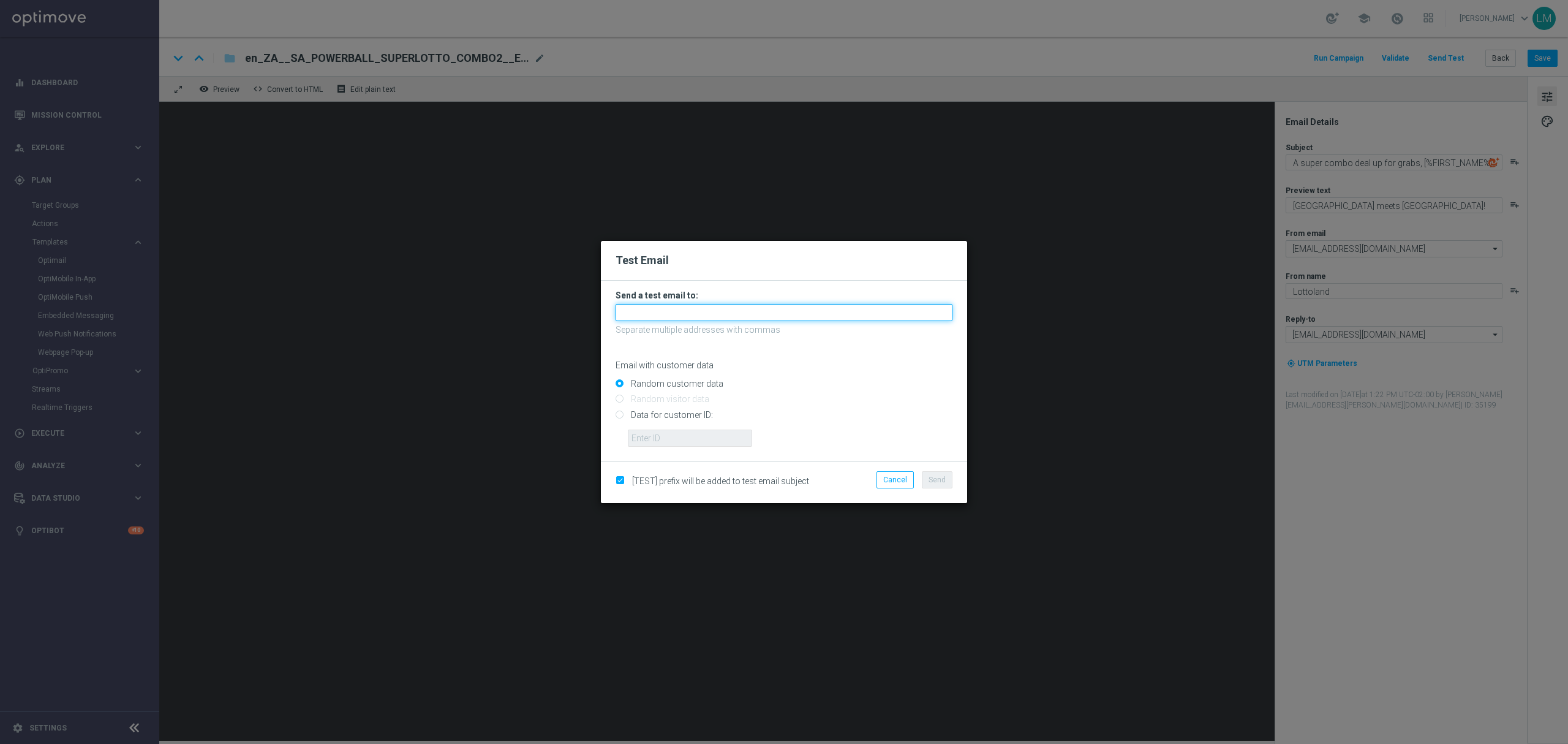
click at [711, 315] on input "text" at bounding box center [784, 312] width 337 height 17
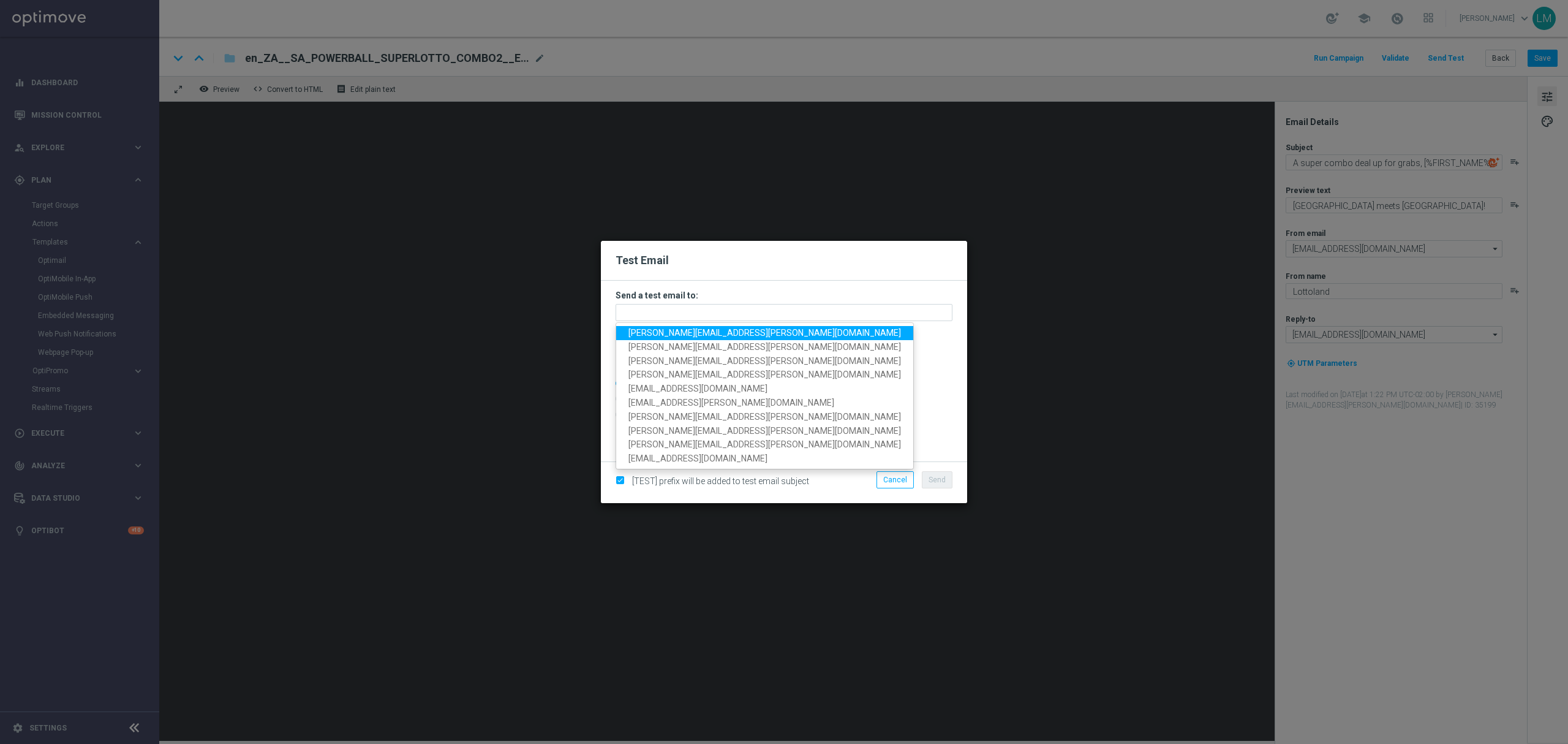
click at [701, 329] on span "leslie.martinez@lottoland.com" at bounding box center [764, 332] width 272 height 10
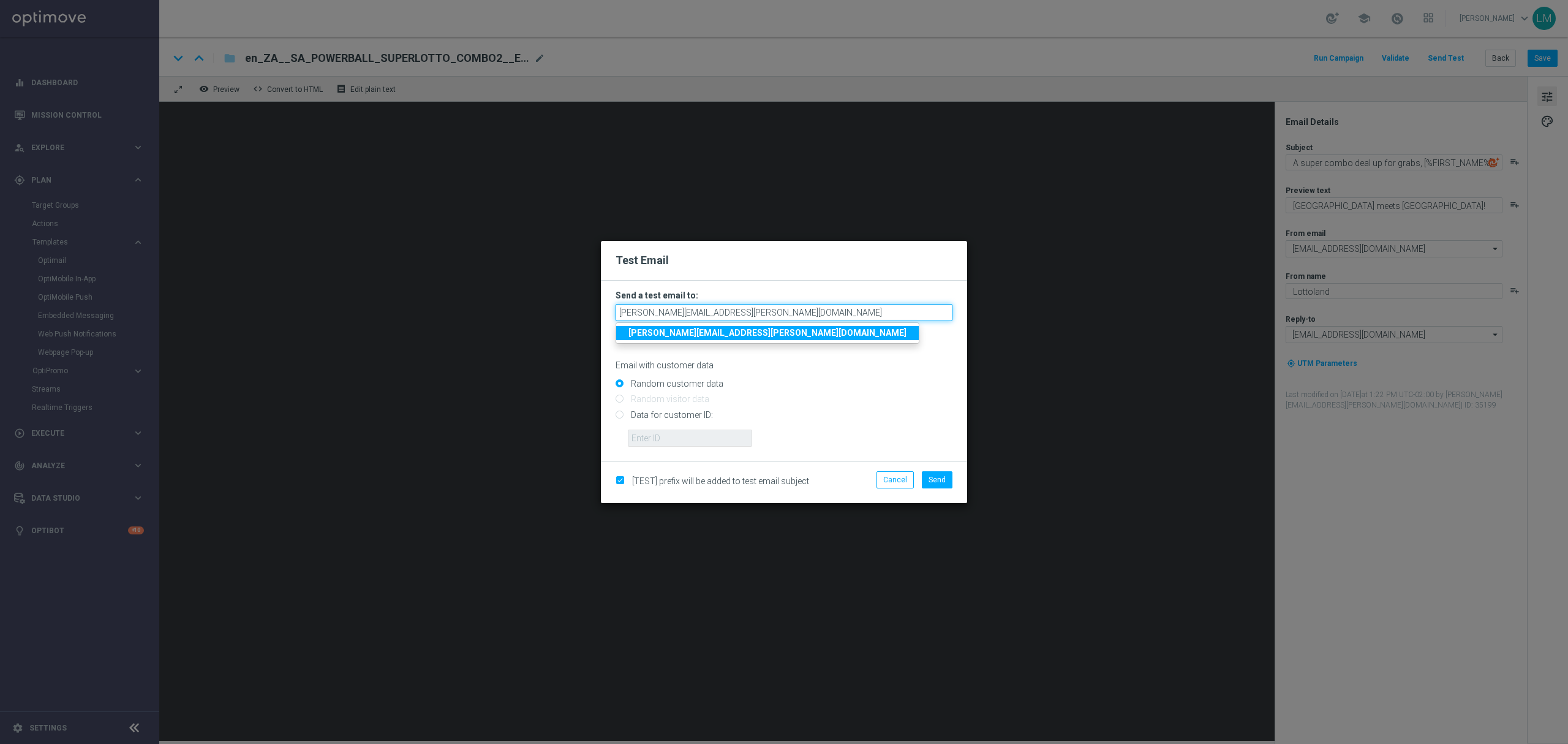
click at [763, 314] on input "leslie.martinez@lottoland.com" at bounding box center [784, 312] width 337 height 17
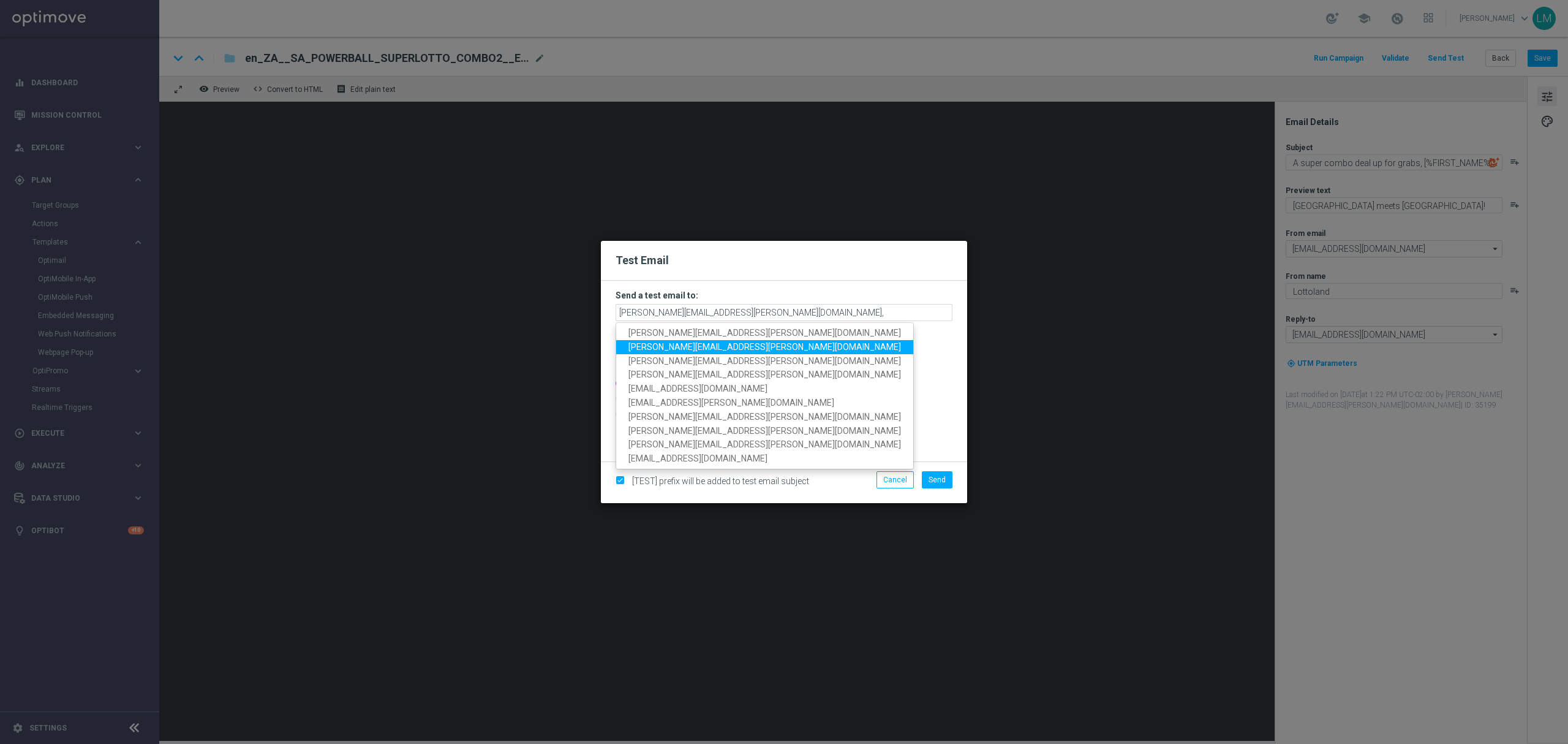
click at [721, 343] on span "millie.purcell@lottoland.com" at bounding box center [764, 346] width 272 height 10
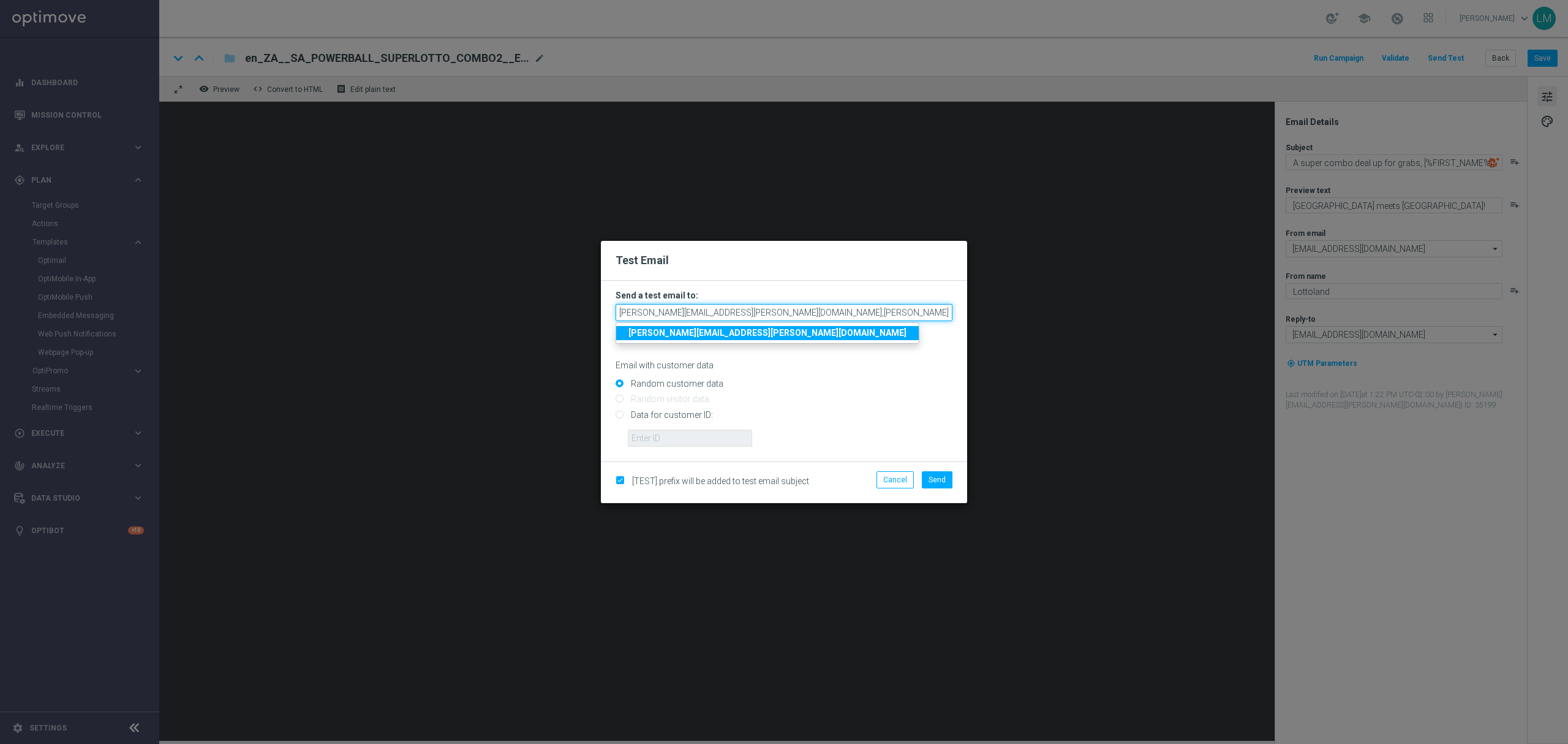
click at [866, 310] on input "leslie.martinez@lottoland.com,millie.purcell@lottoland.com" at bounding box center [784, 312] width 337 height 17
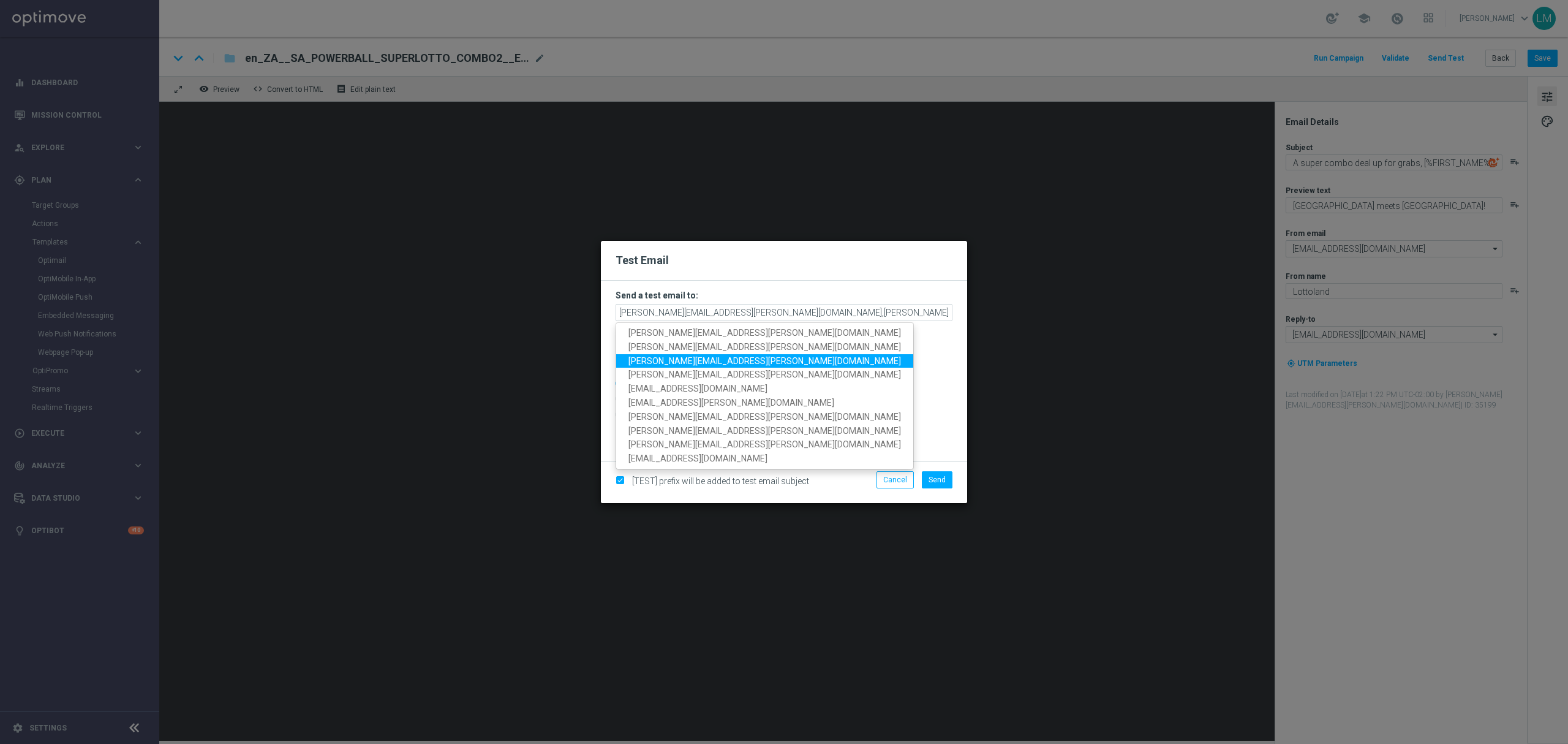
click at [720, 358] on span "ricky.hubbard@lottoland.com" at bounding box center [764, 359] width 272 height 10
type input "leslie.martinez@lottoland.com,millie.purcell@lottoland.com,ricky.hubbard@lottol…"
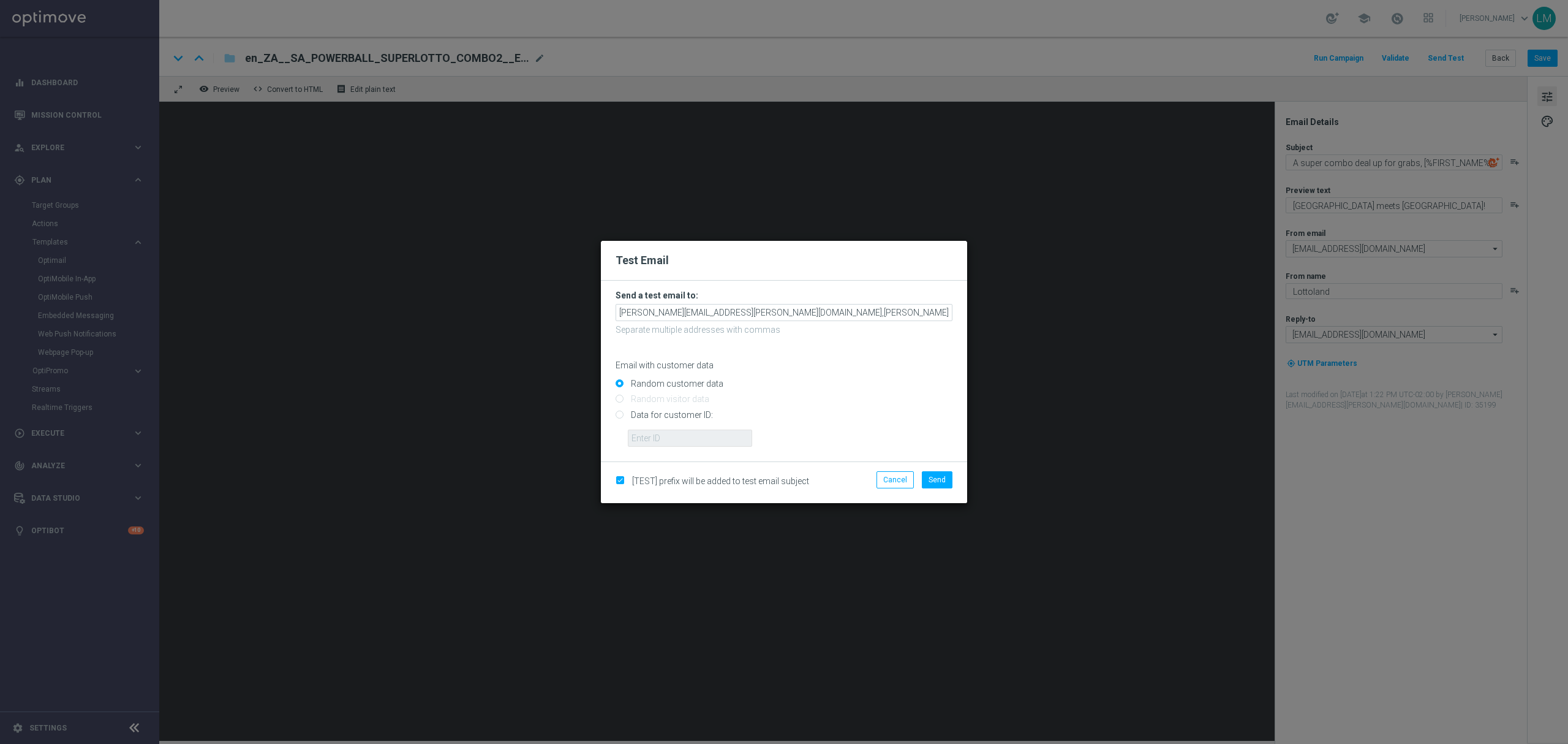
click at [711, 412] on input "Data for customer ID:" at bounding box center [784, 420] width 337 height 17
radio input "true"
click at [701, 434] on input "text" at bounding box center [690, 439] width 124 height 17
type input "10505907"
click at [944, 475] on span "Send" at bounding box center [937, 479] width 17 height 9
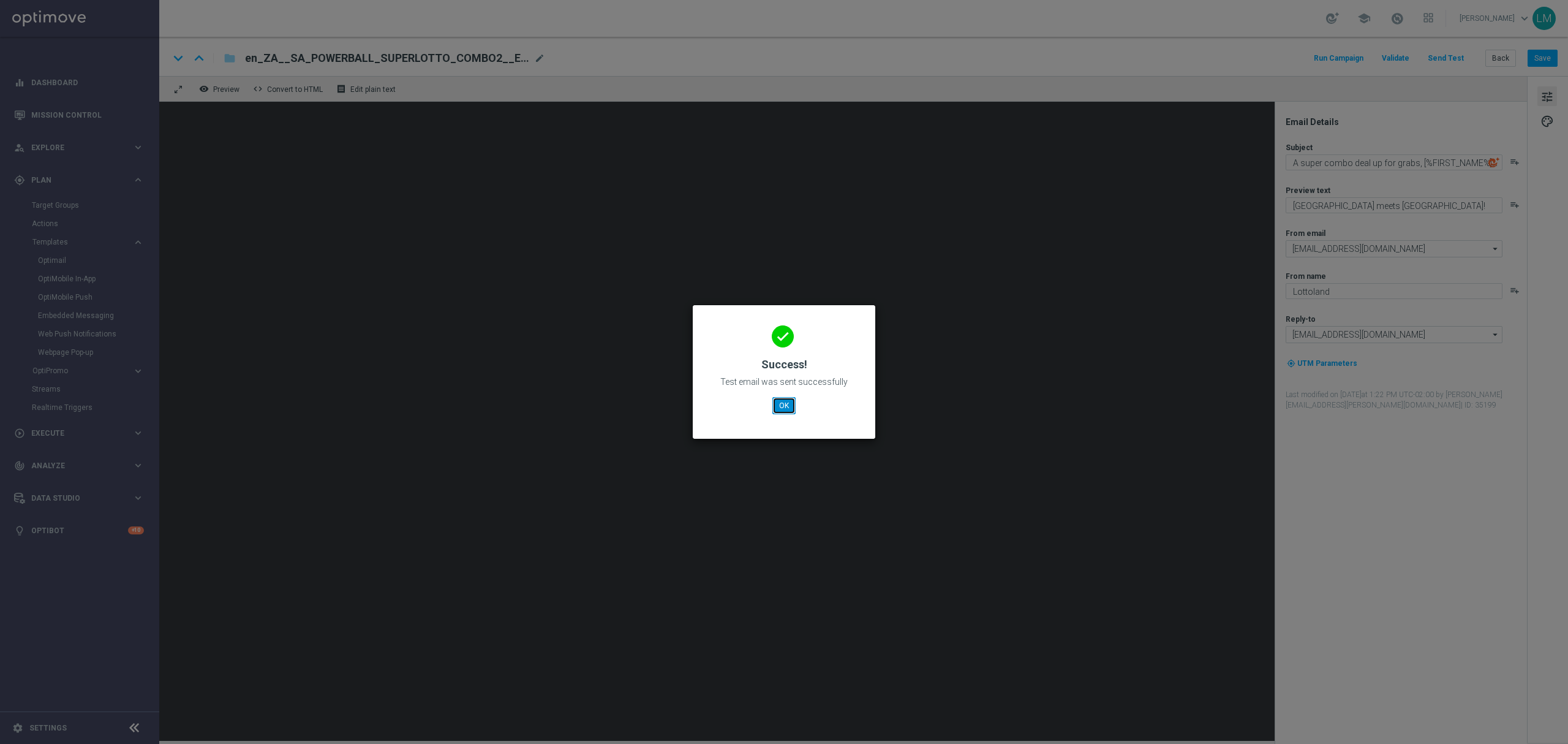
click at [777, 412] on button "OK" at bounding box center [784, 406] width 23 height 17
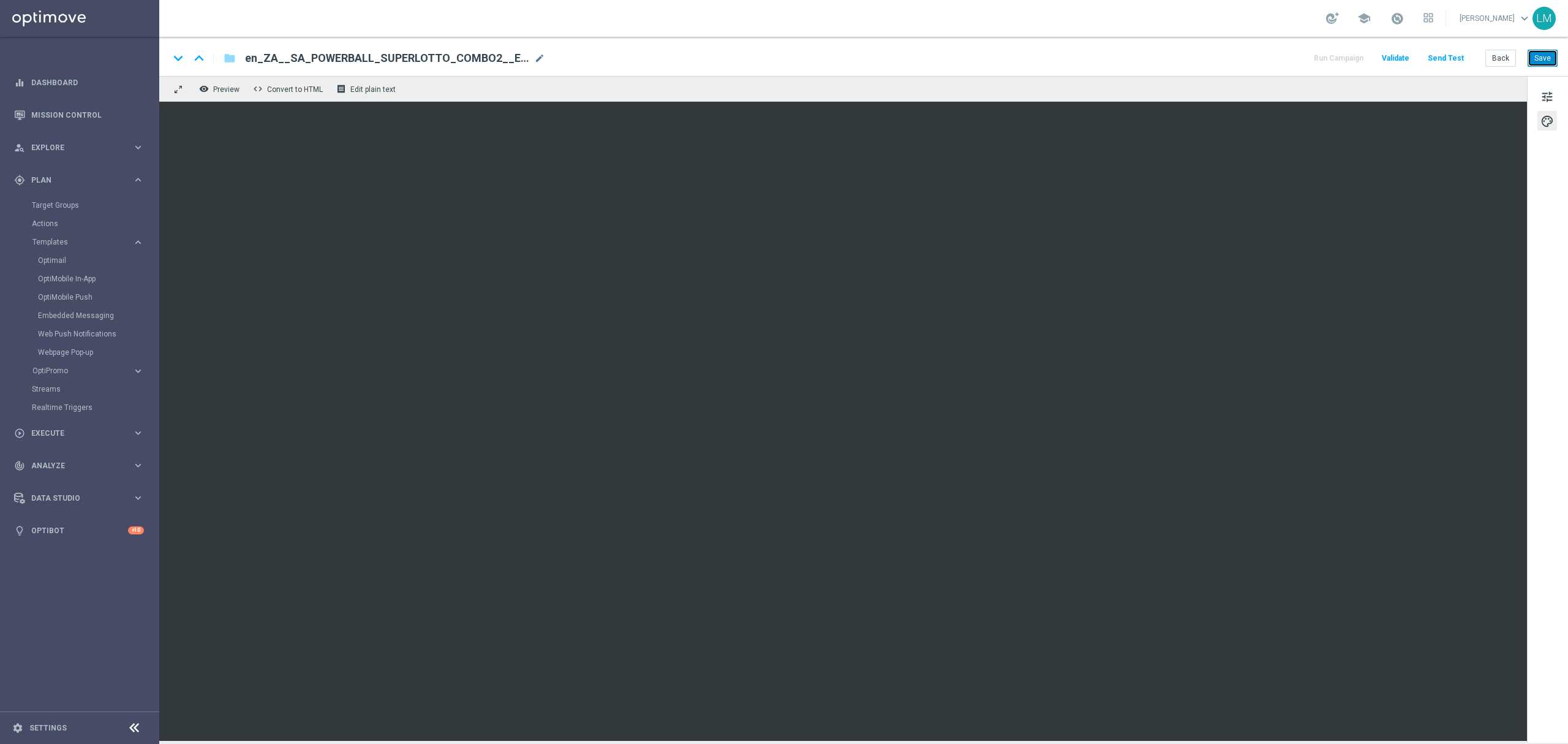
click at [1542, 59] on button "Save" at bounding box center [1542, 58] width 30 height 17
